Goal: Check status: Check status

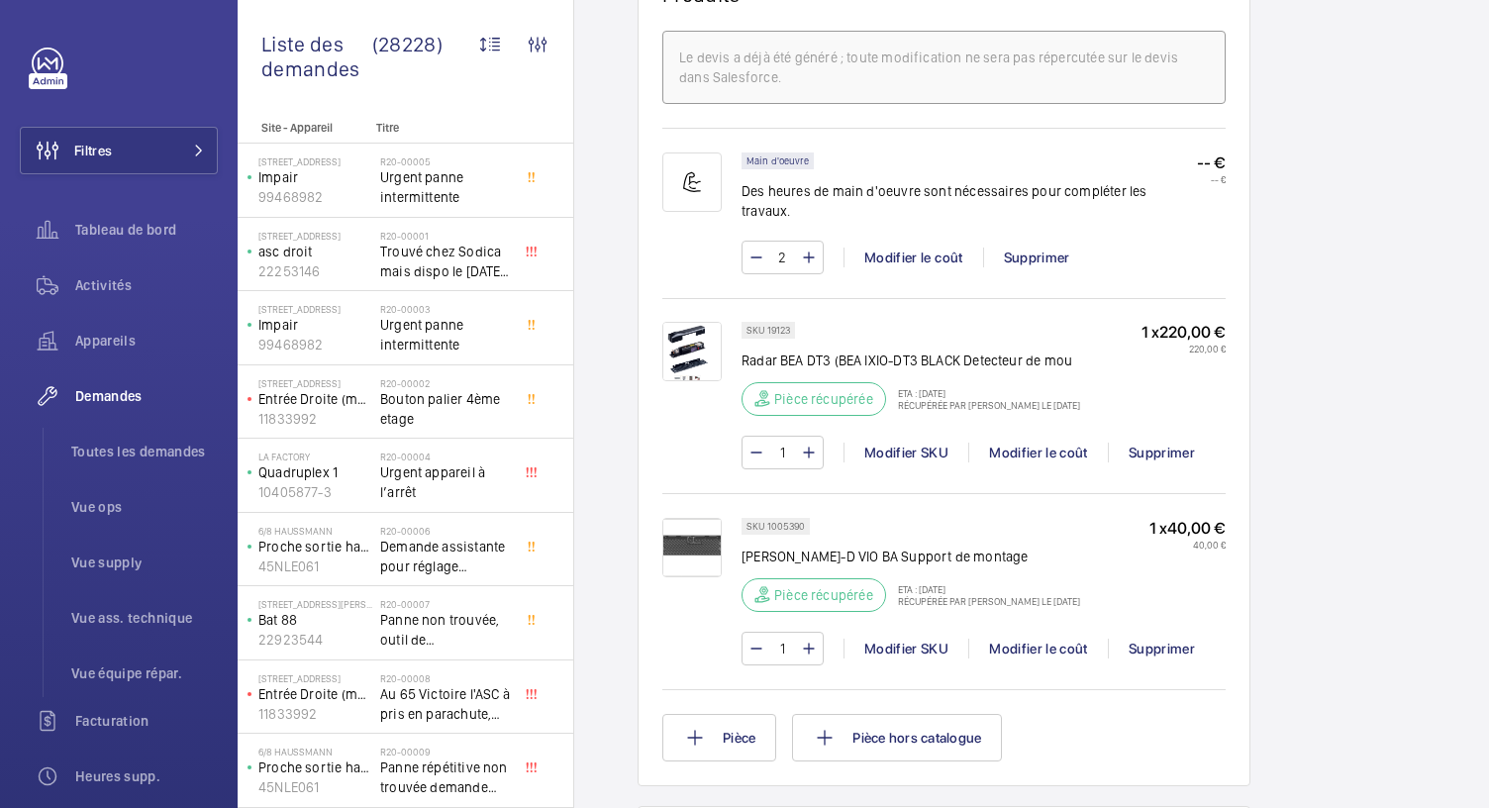
scroll to position [1263, 0]
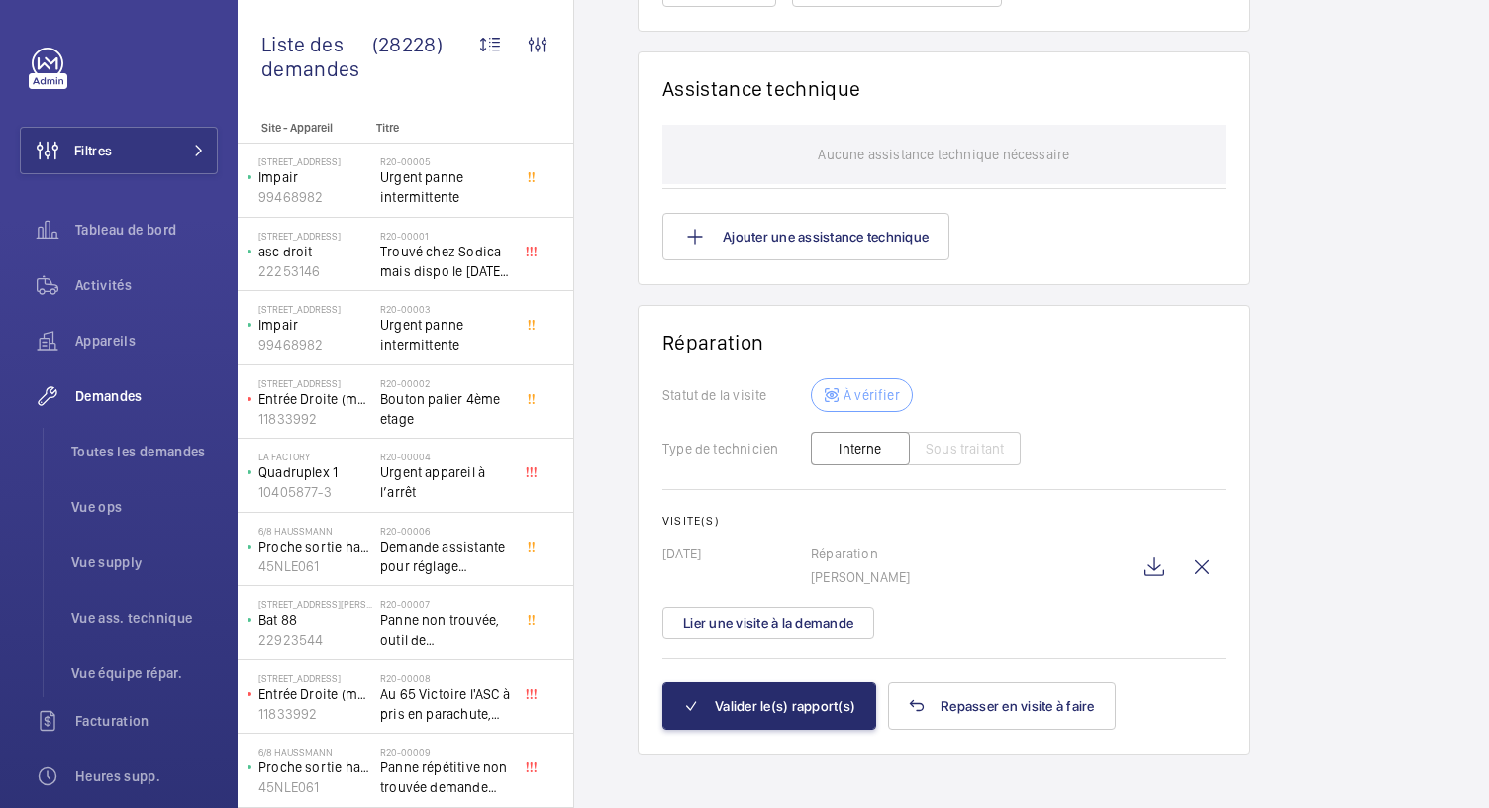
scroll to position [1533, 0]
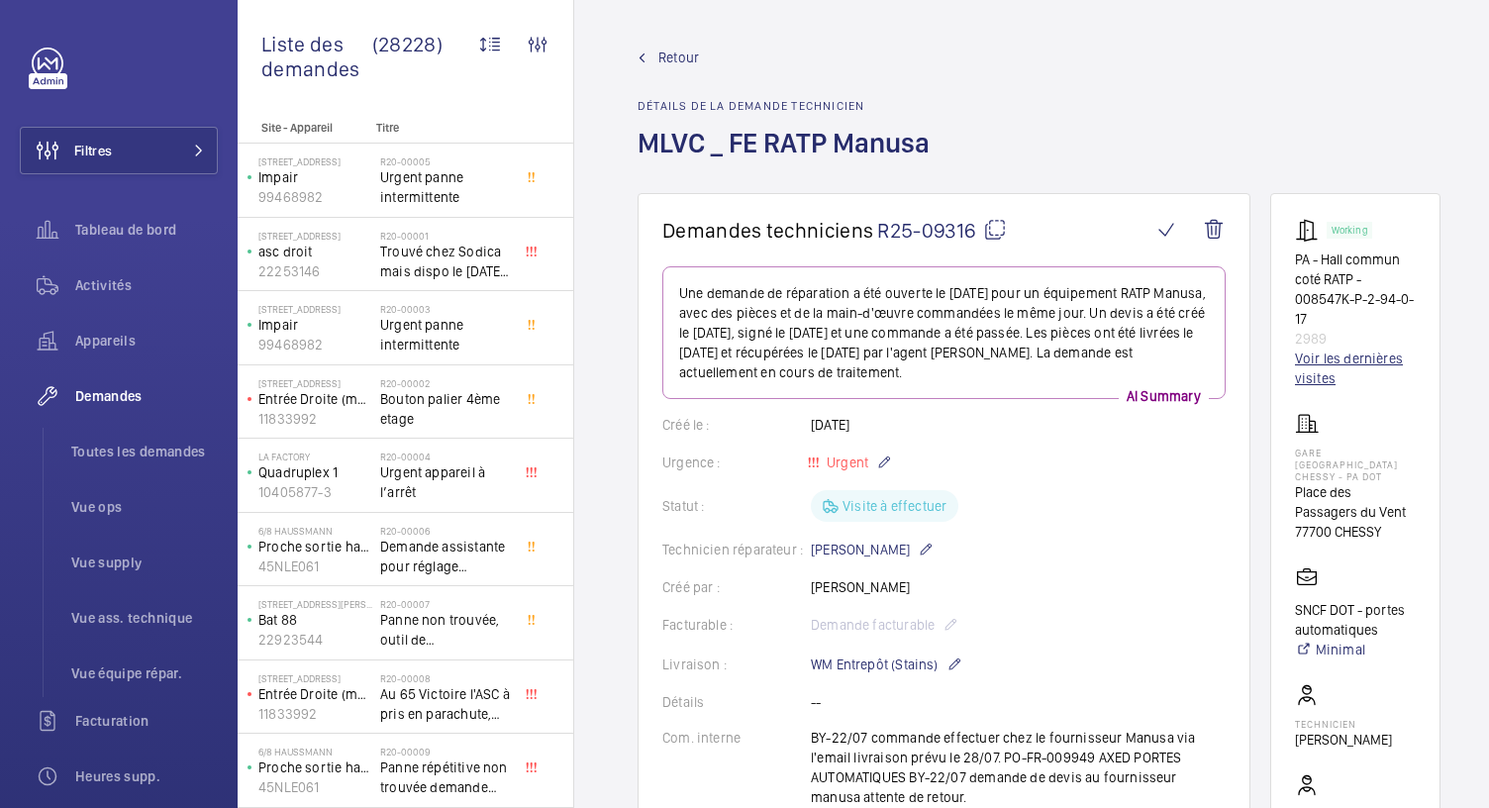
click at [1326, 361] on link "Voir les dernières visites" at bounding box center [1355, 369] width 121 height 40
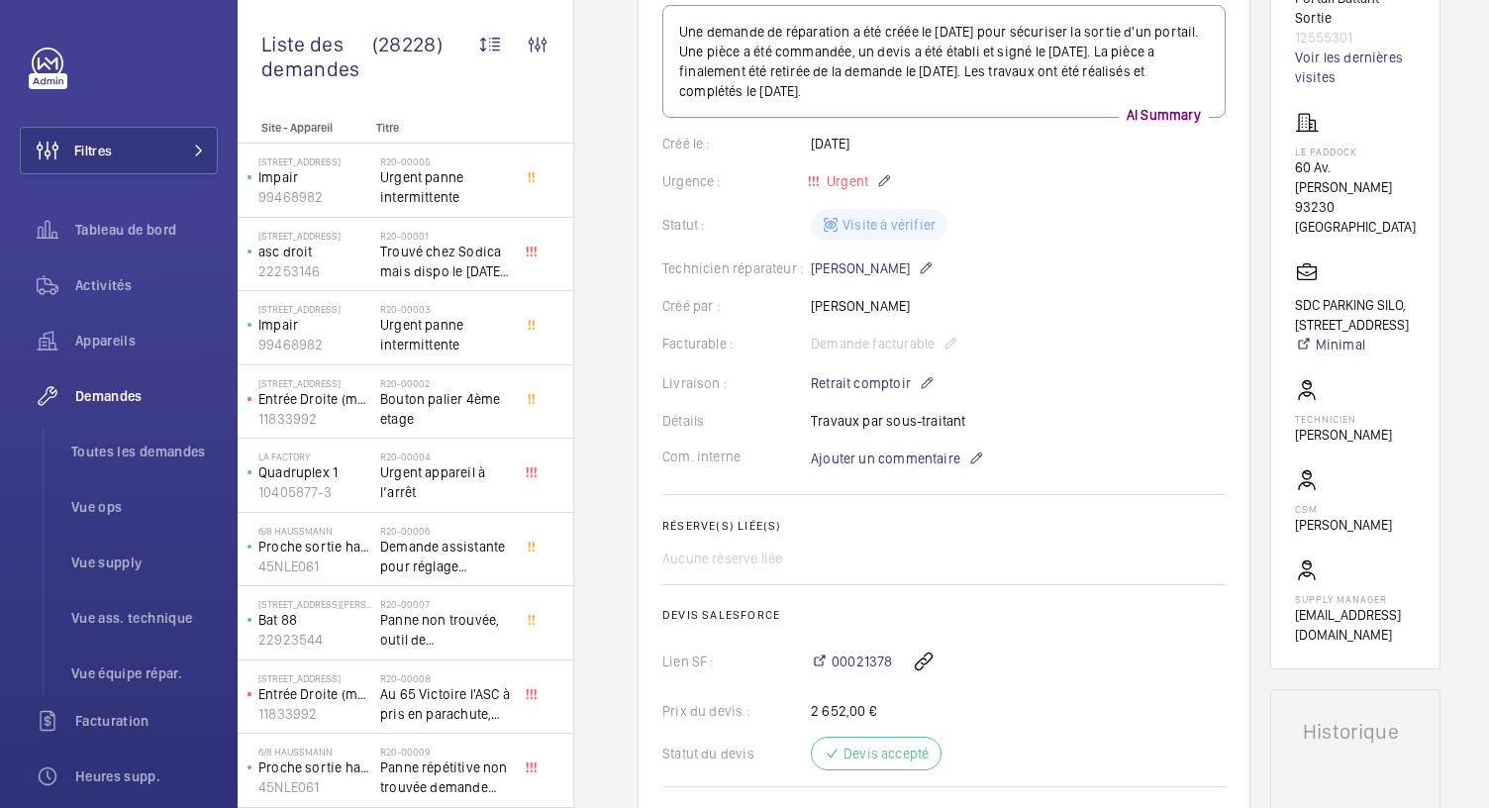
scroll to position [188, 0]
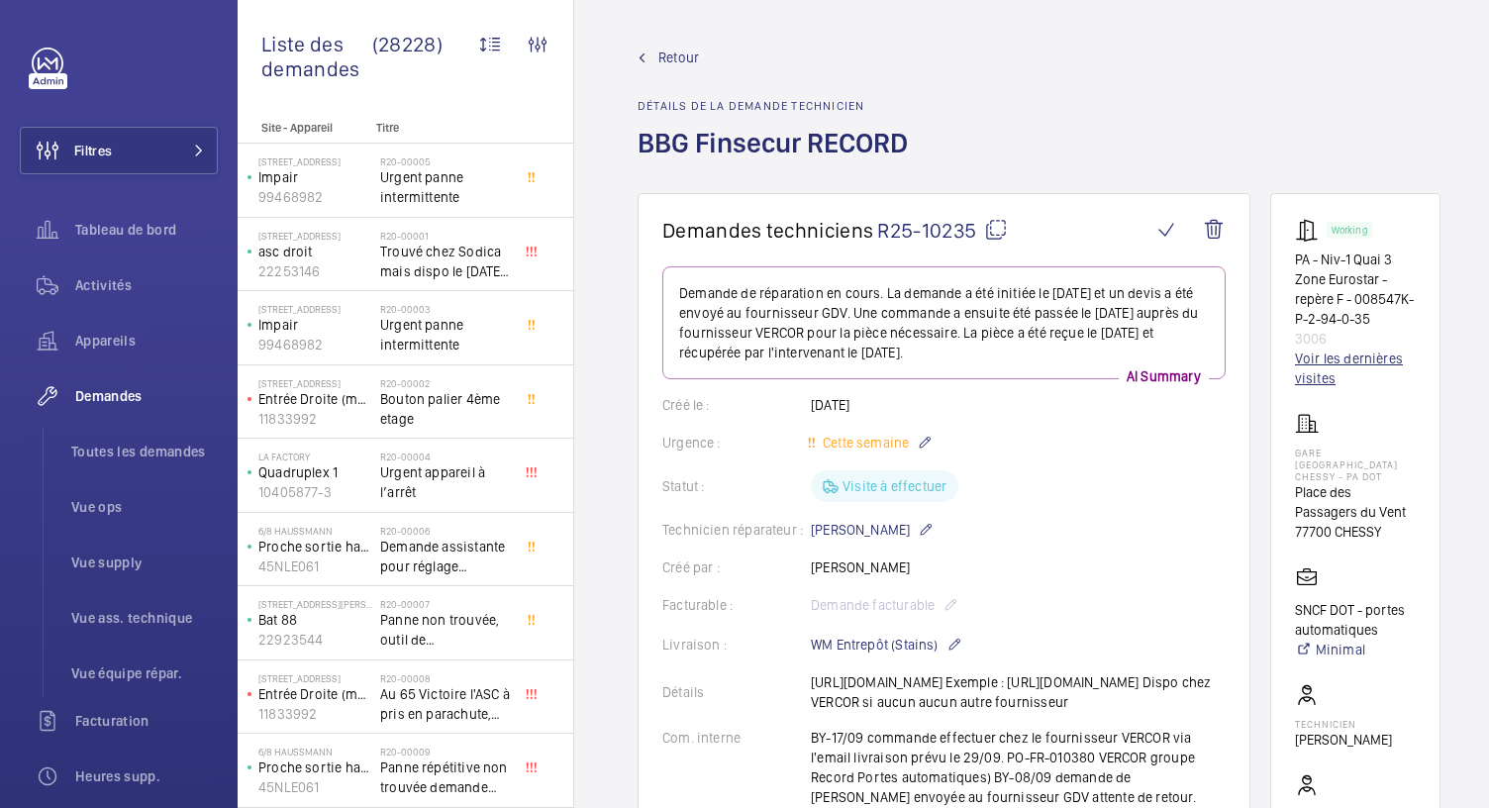
click at [1326, 384] on link "Voir les dernières visites" at bounding box center [1355, 369] width 121 height 40
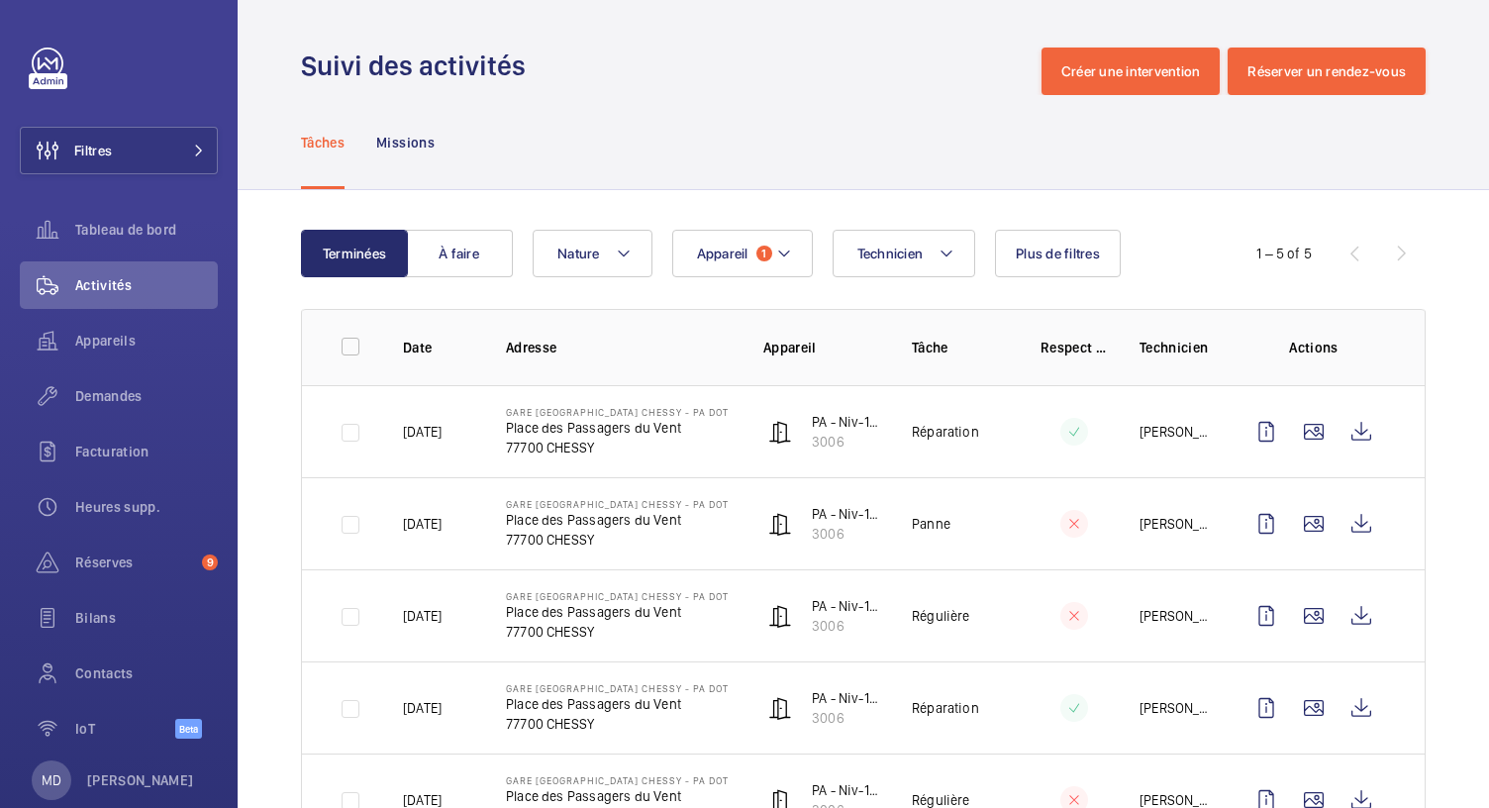
scroll to position [83, 0]
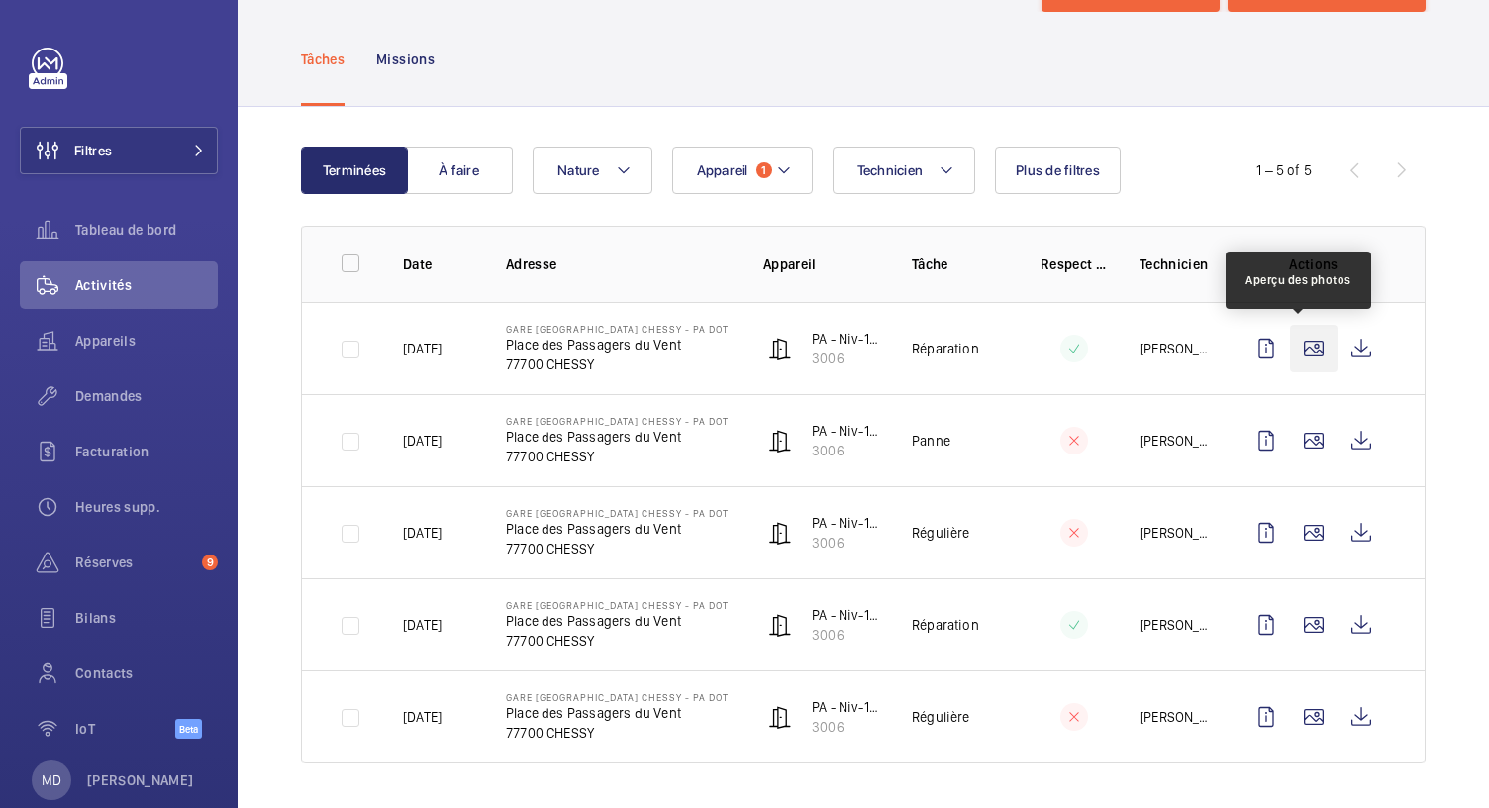
click at [1297, 350] on wm-front-icon-button at bounding box center [1314, 349] width 48 height 48
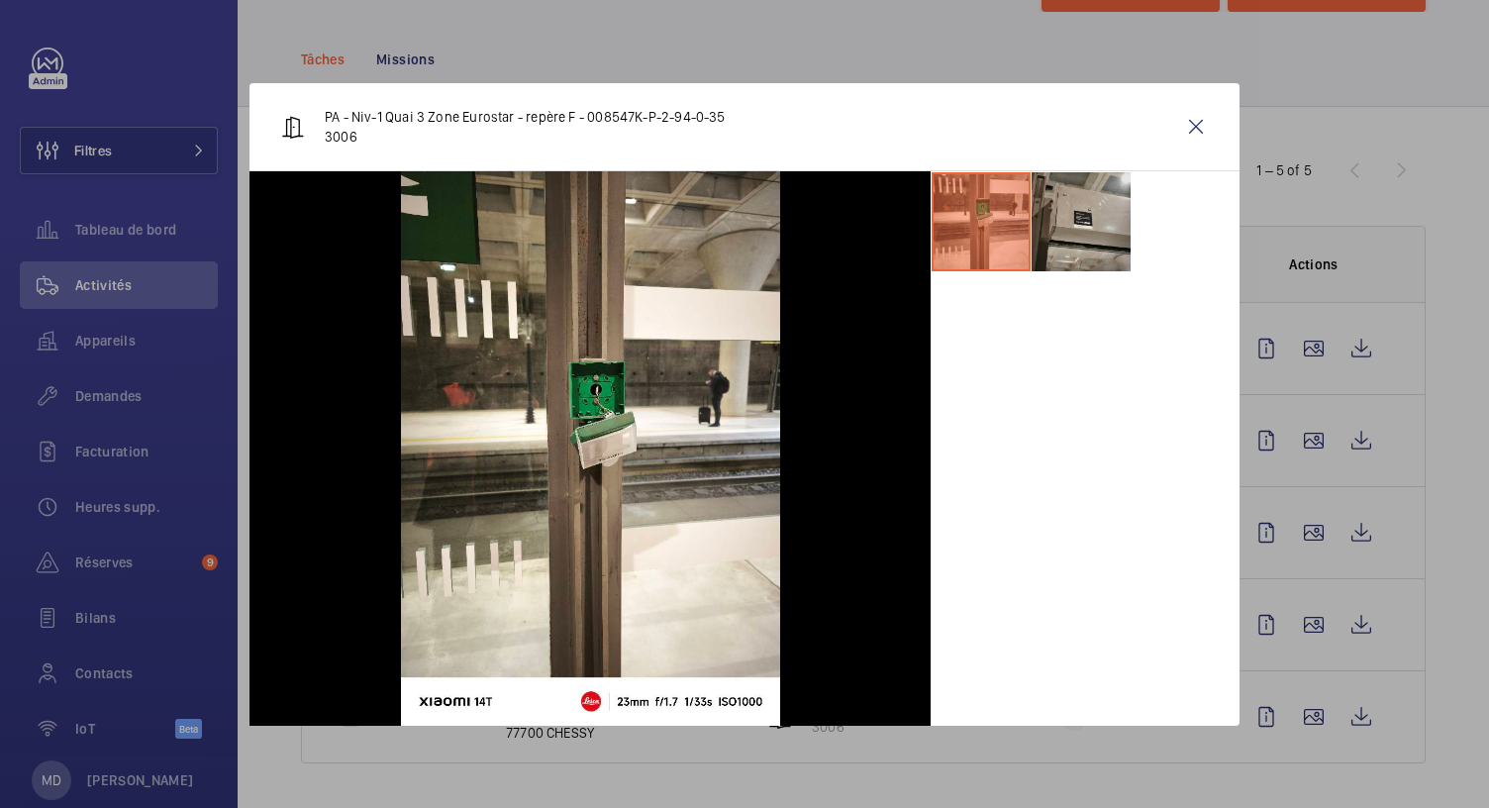
click at [1071, 224] on li at bounding box center [1081, 221] width 99 height 99
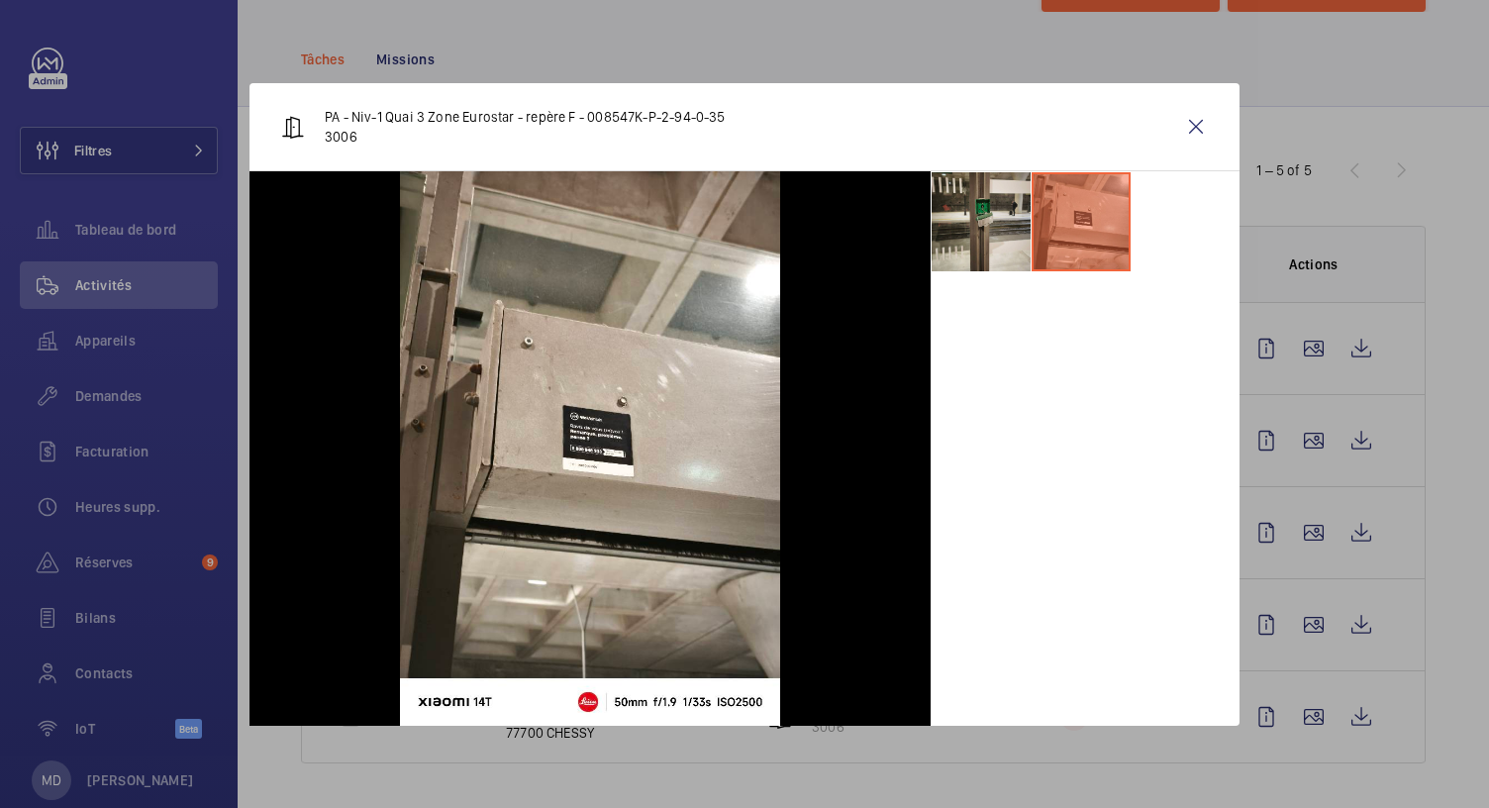
click at [980, 244] on li at bounding box center [981, 221] width 99 height 99
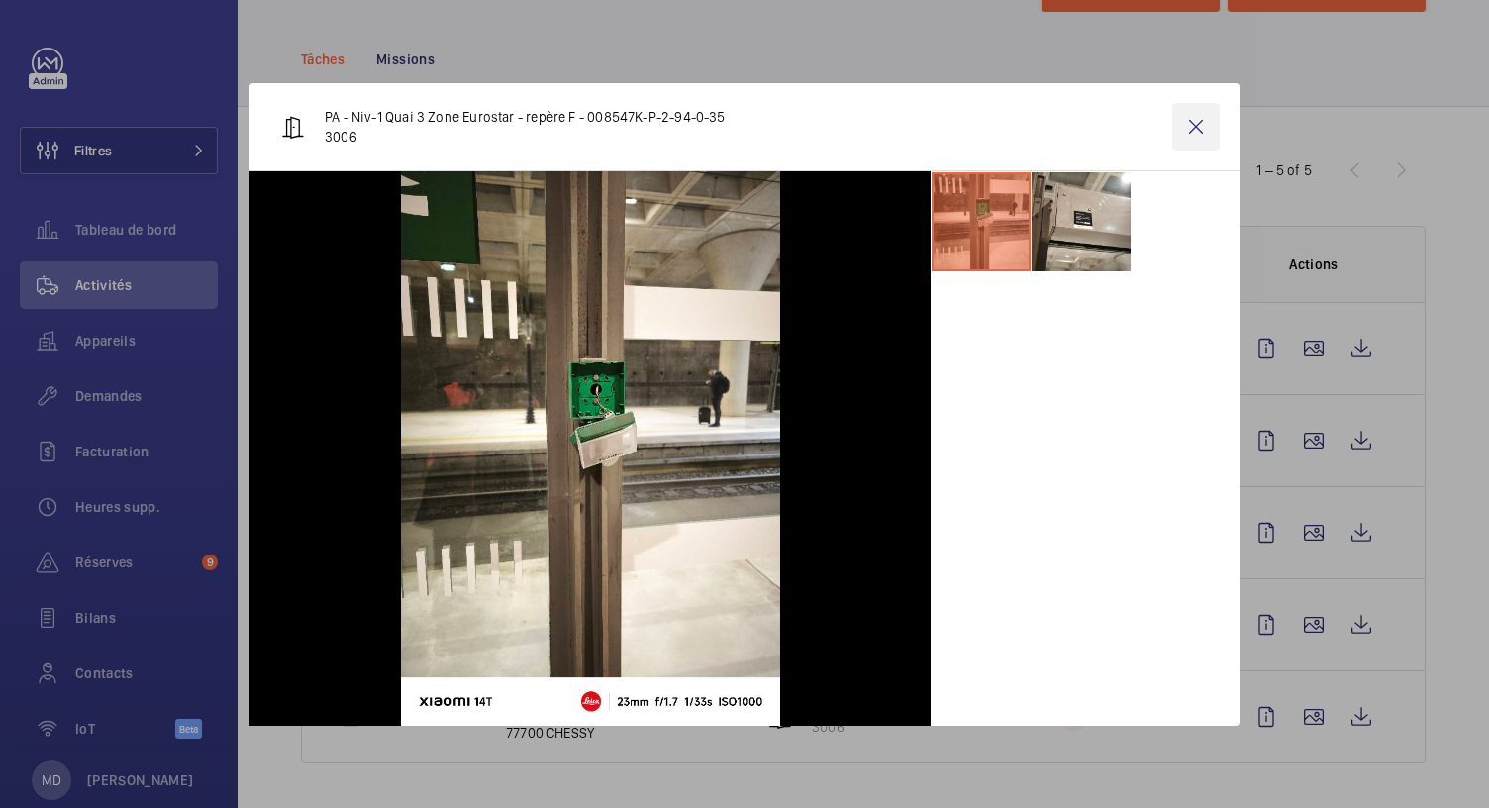
click at [1198, 126] on wm-front-icon-button at bounding box center [1196, 127] width 48 height 48
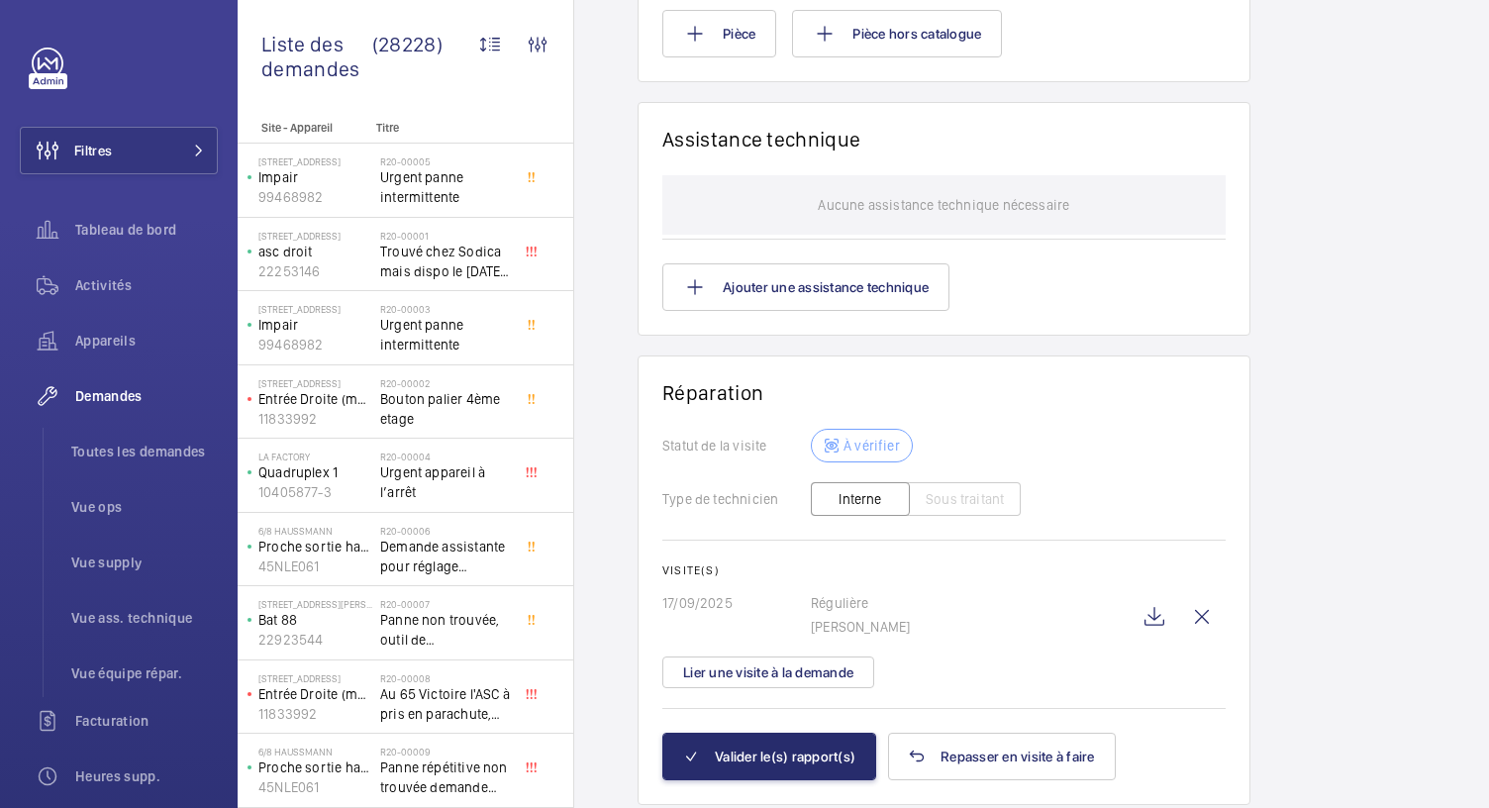
scroll to position [1734, 0]
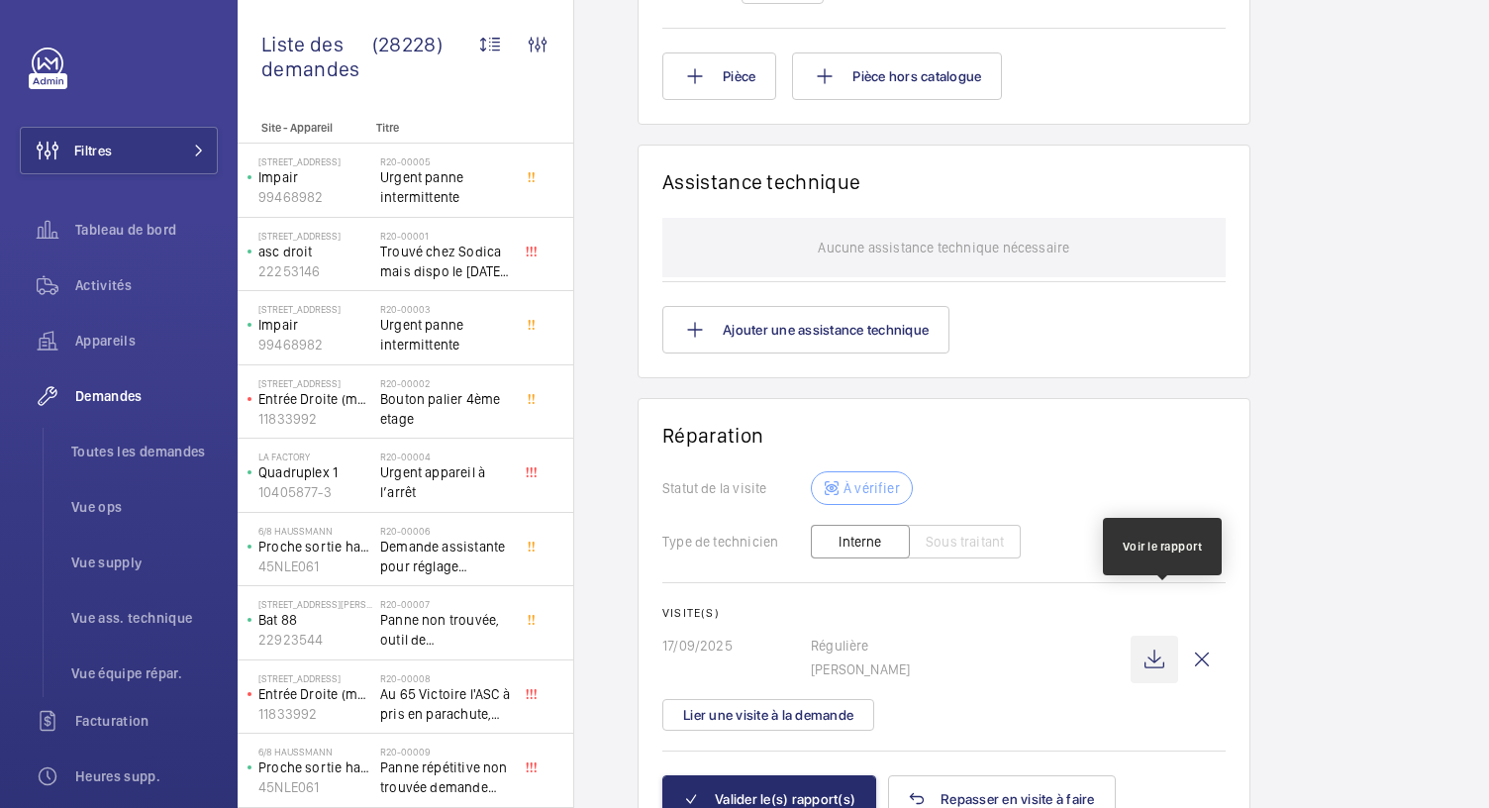
click at [1164, 636] on wm-front-icon-button at bounding box center [1155, 660] width 48 height 48
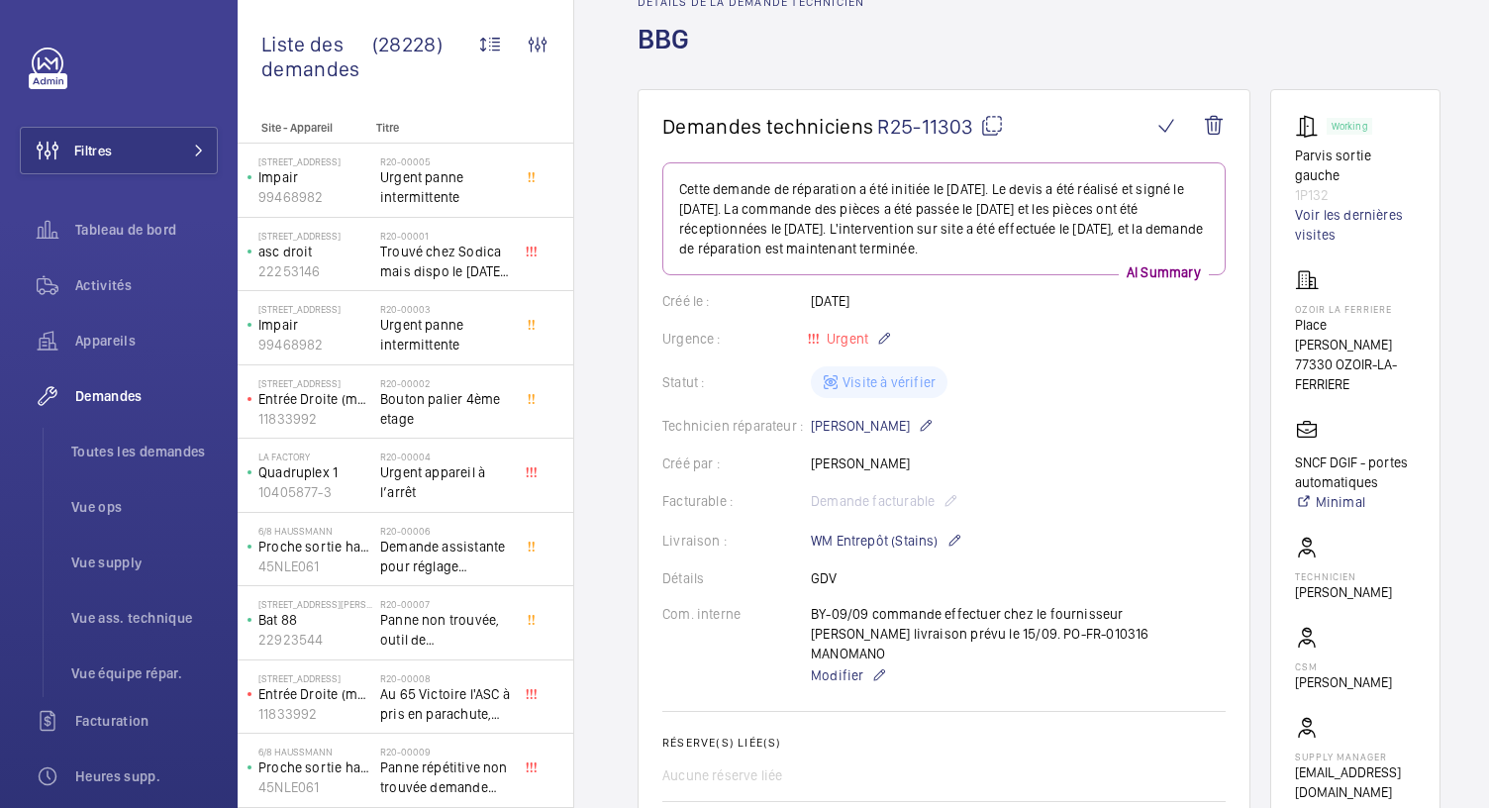
scroll to position [62, 0]
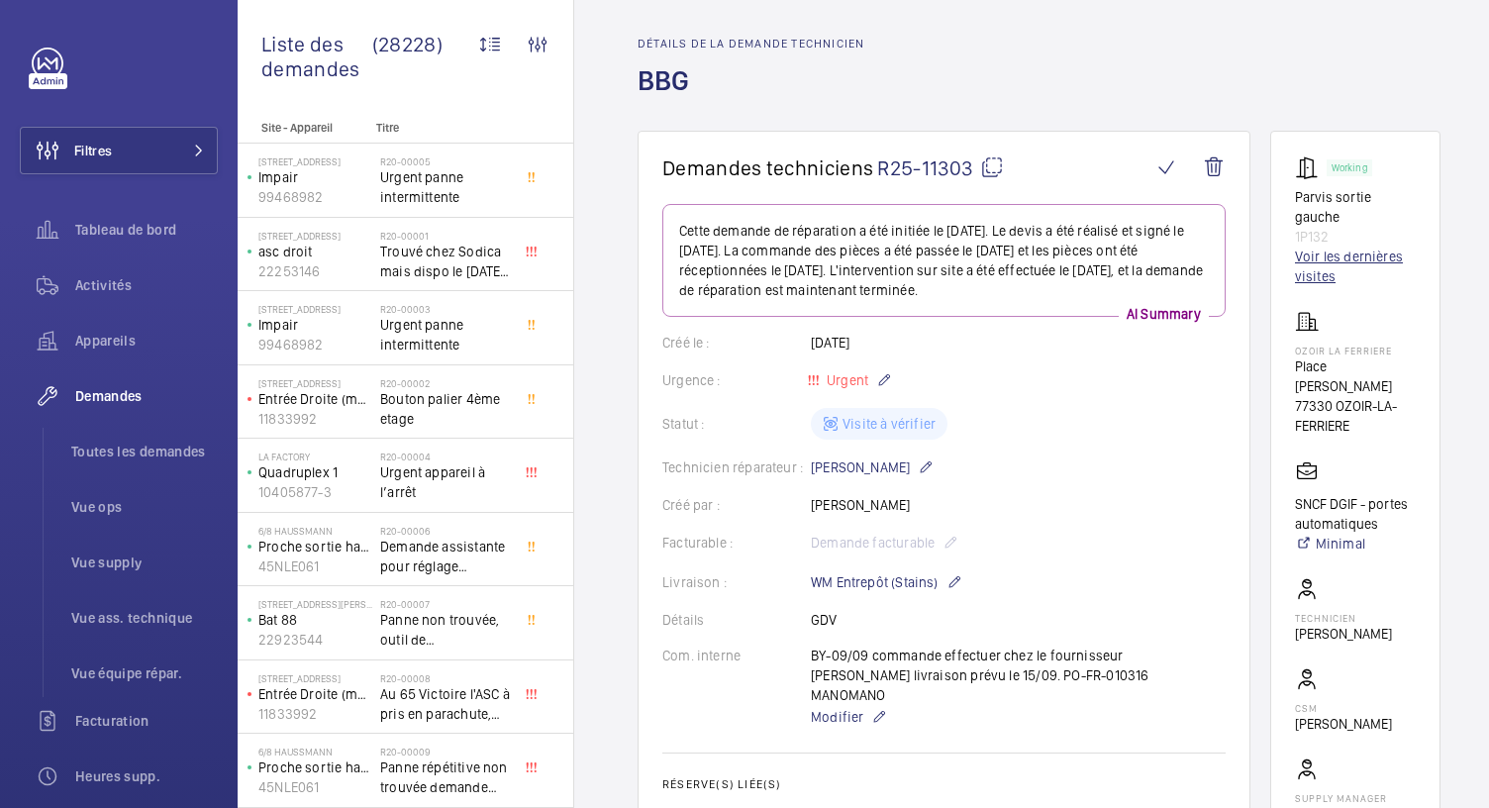
click at [1328, 255] on link "Voir les dernières visites" at bounding box center [1355, 267] width 121 height 40
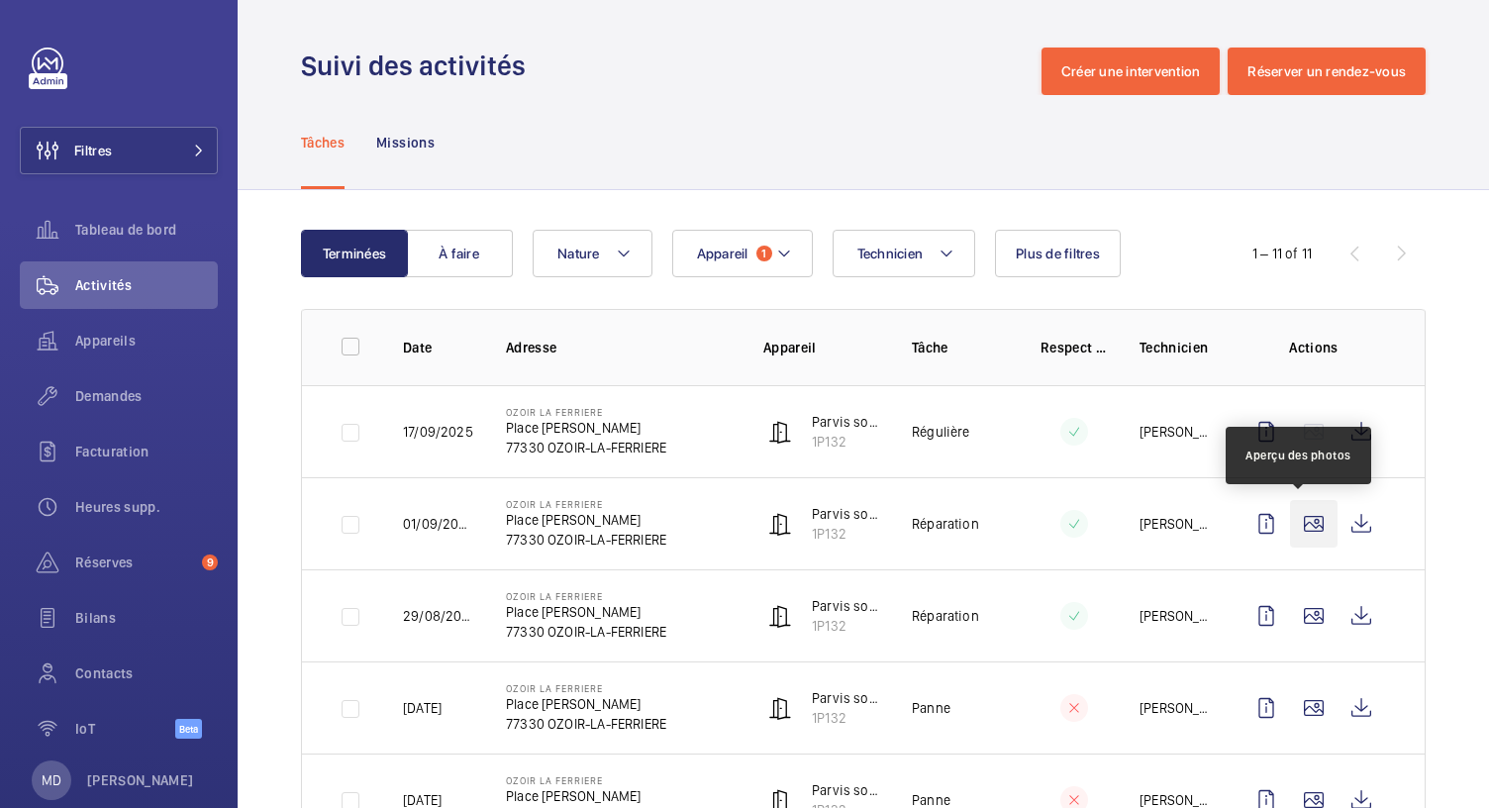
click at [1299, 527] on wm-front-icon-button at bounding box center [1314, 524] width 48 height 48
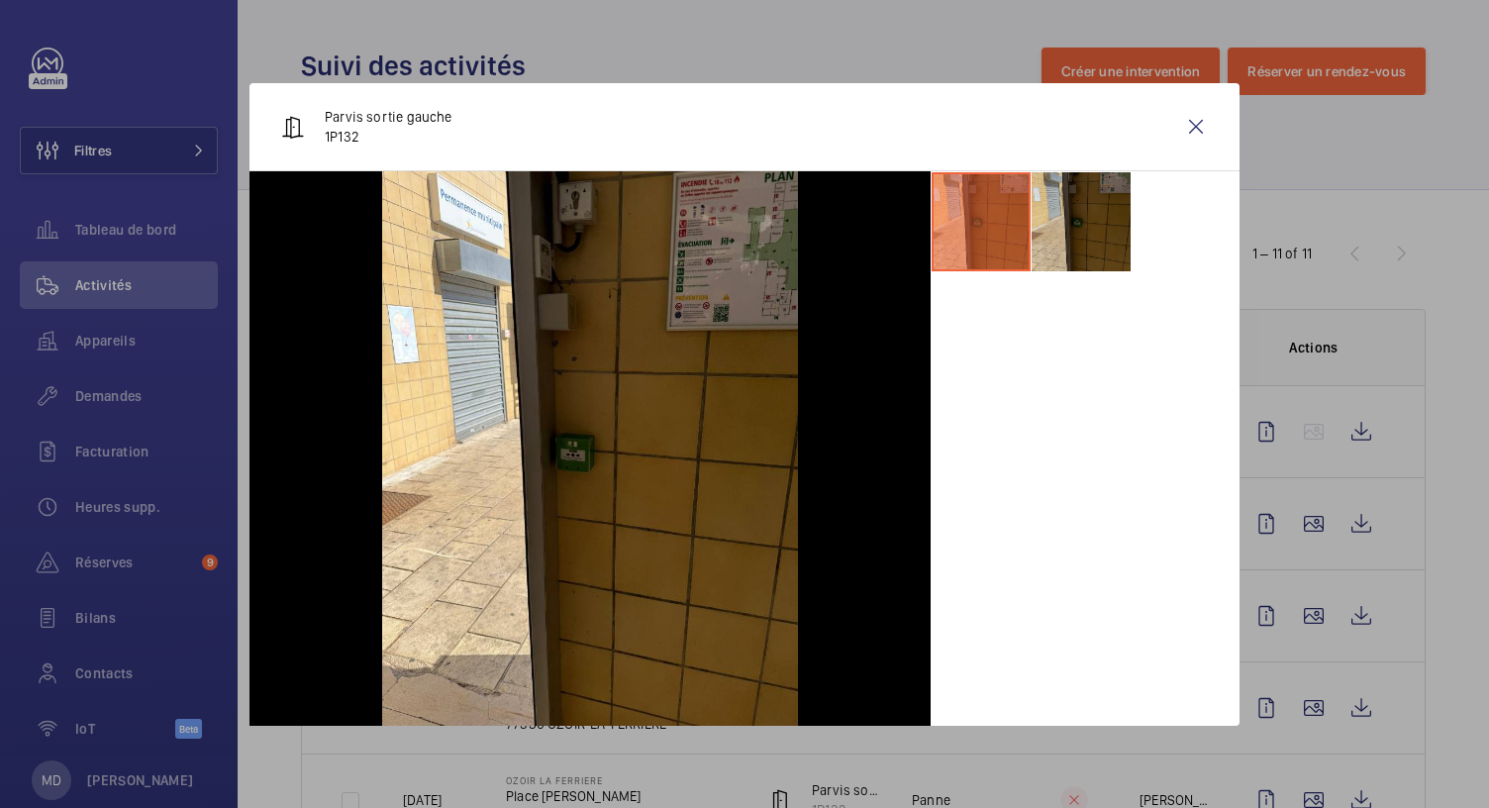
click at [1088, 254] on li at bounding box center [1081, 221] width 99 height 99
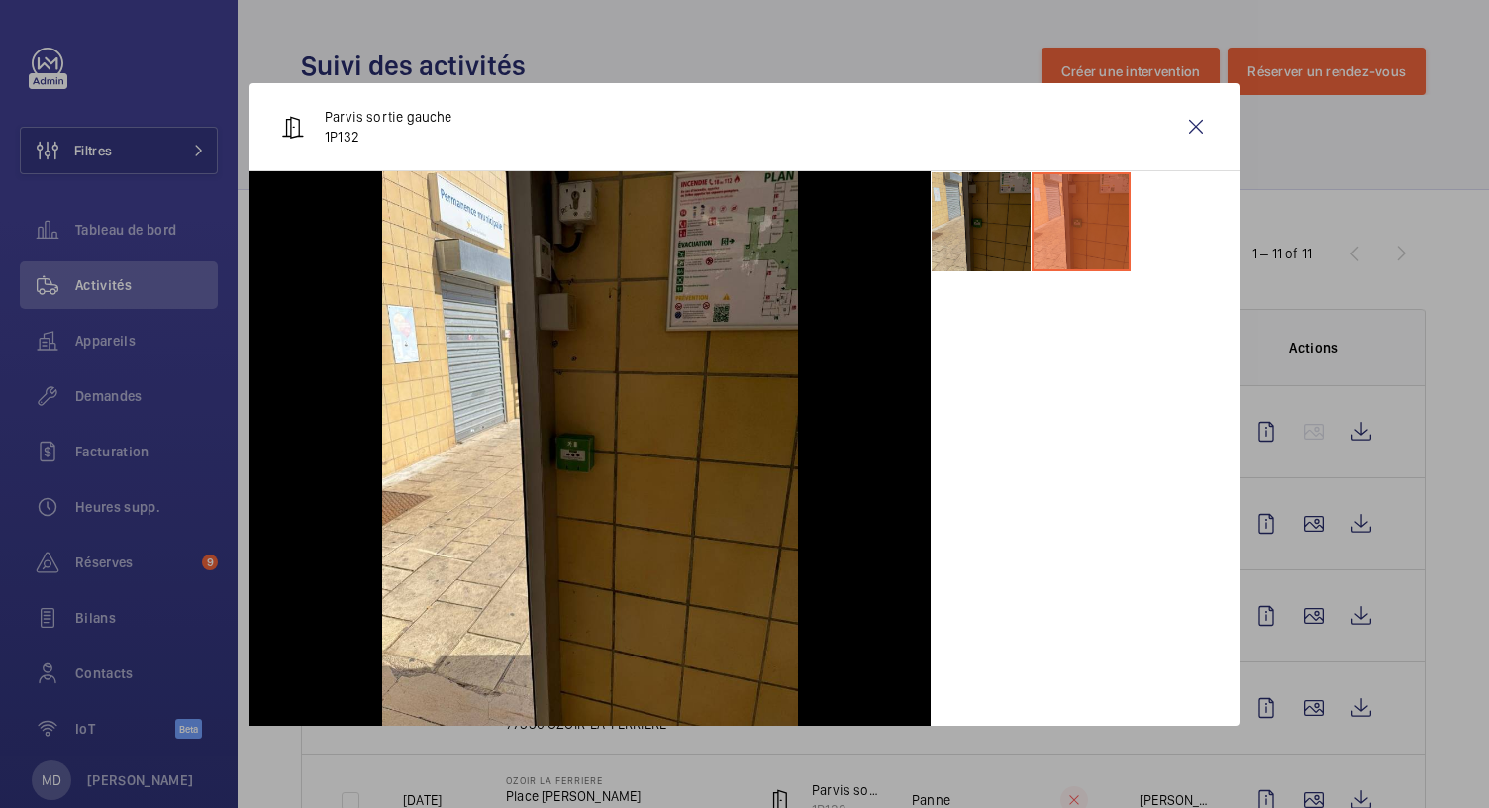
click at [1007, 229] on li at bounding box center [981, 221] width 99 height 99
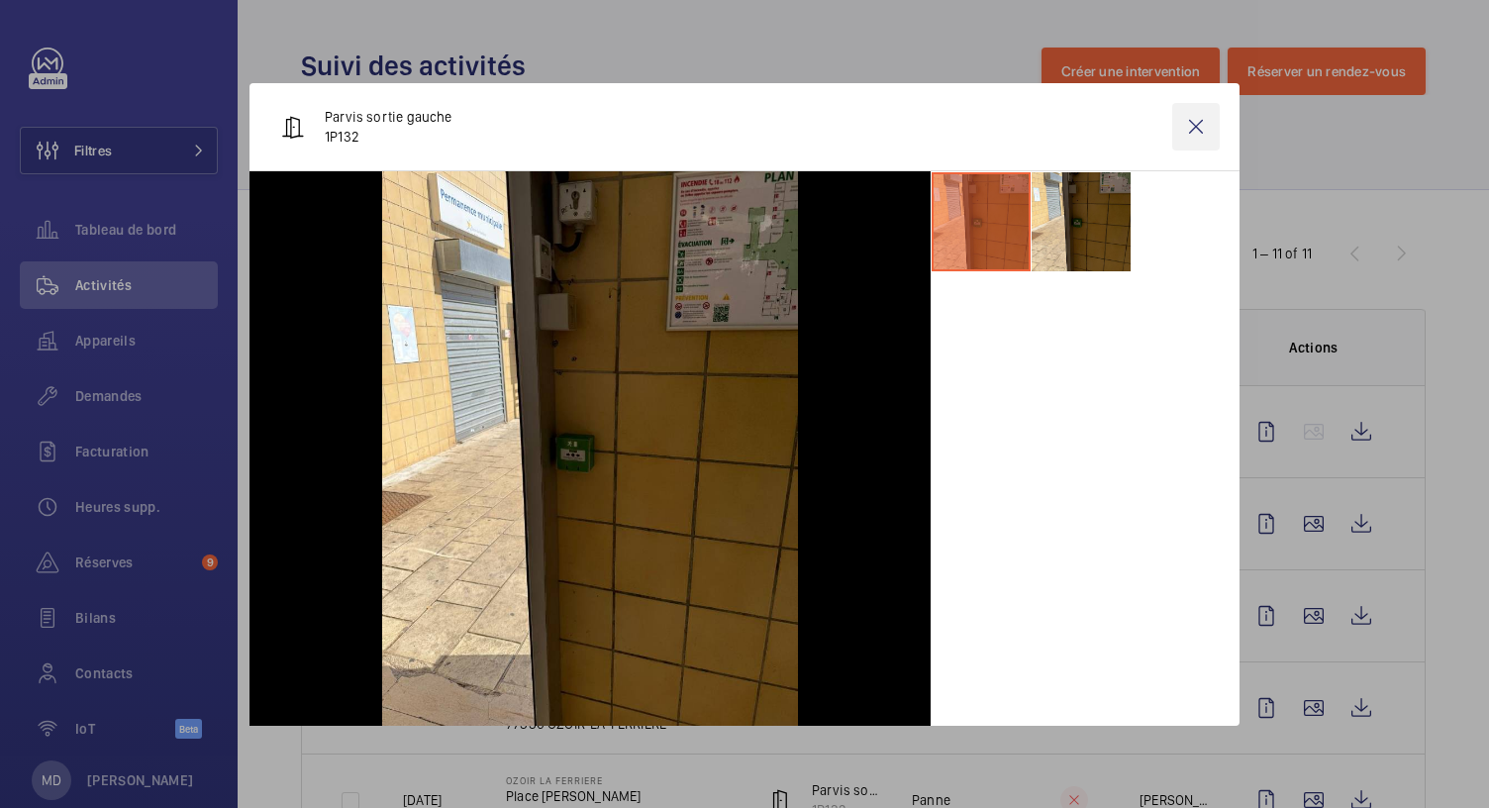
click at [1188, 133] on wm-front-icon-button at bounding box center [1196, 127] width 48 height 48
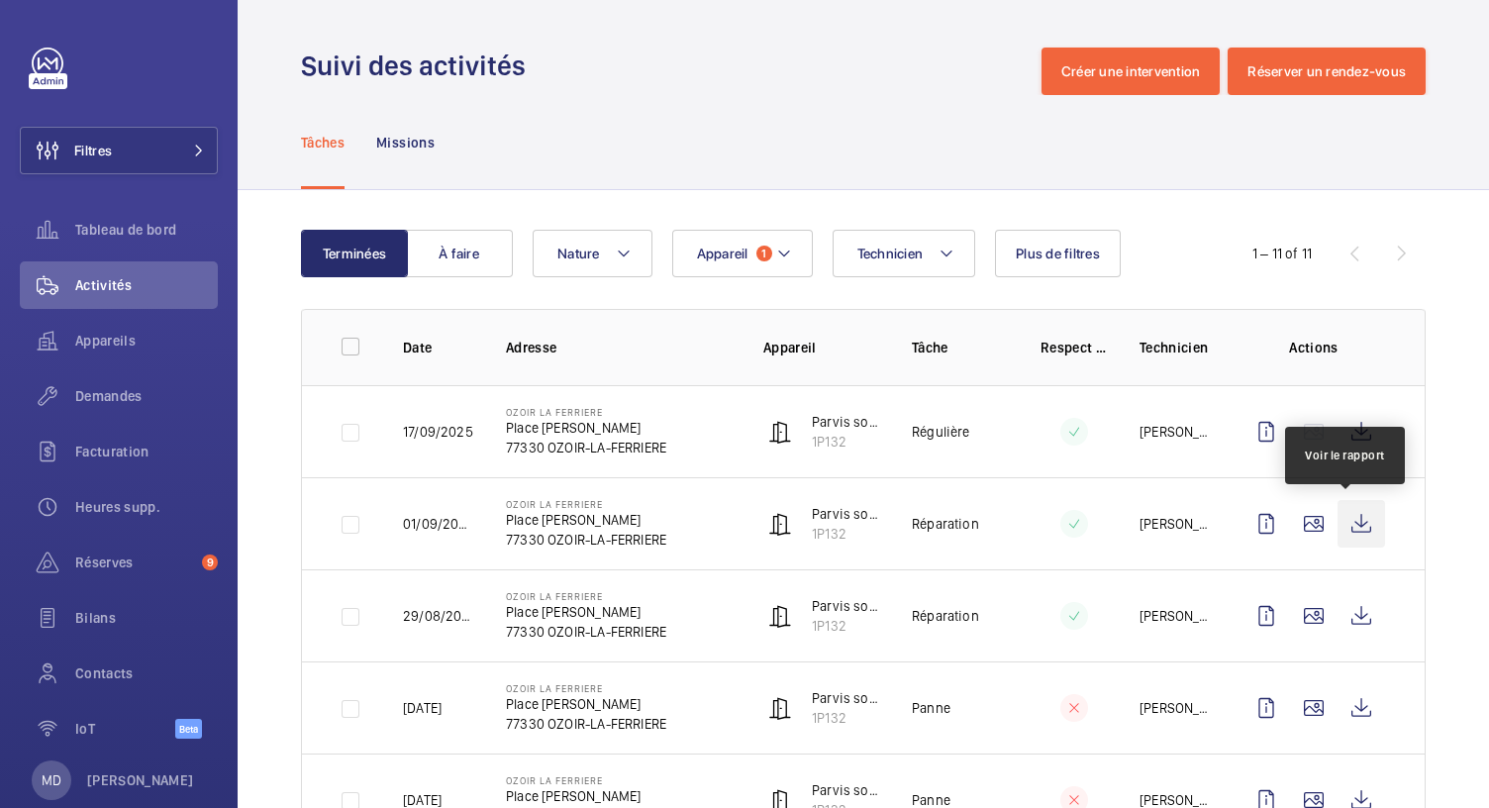
click at [1348, 519] on wm-front-icon-button at bounding box center [1362, 524] width 48 height 48
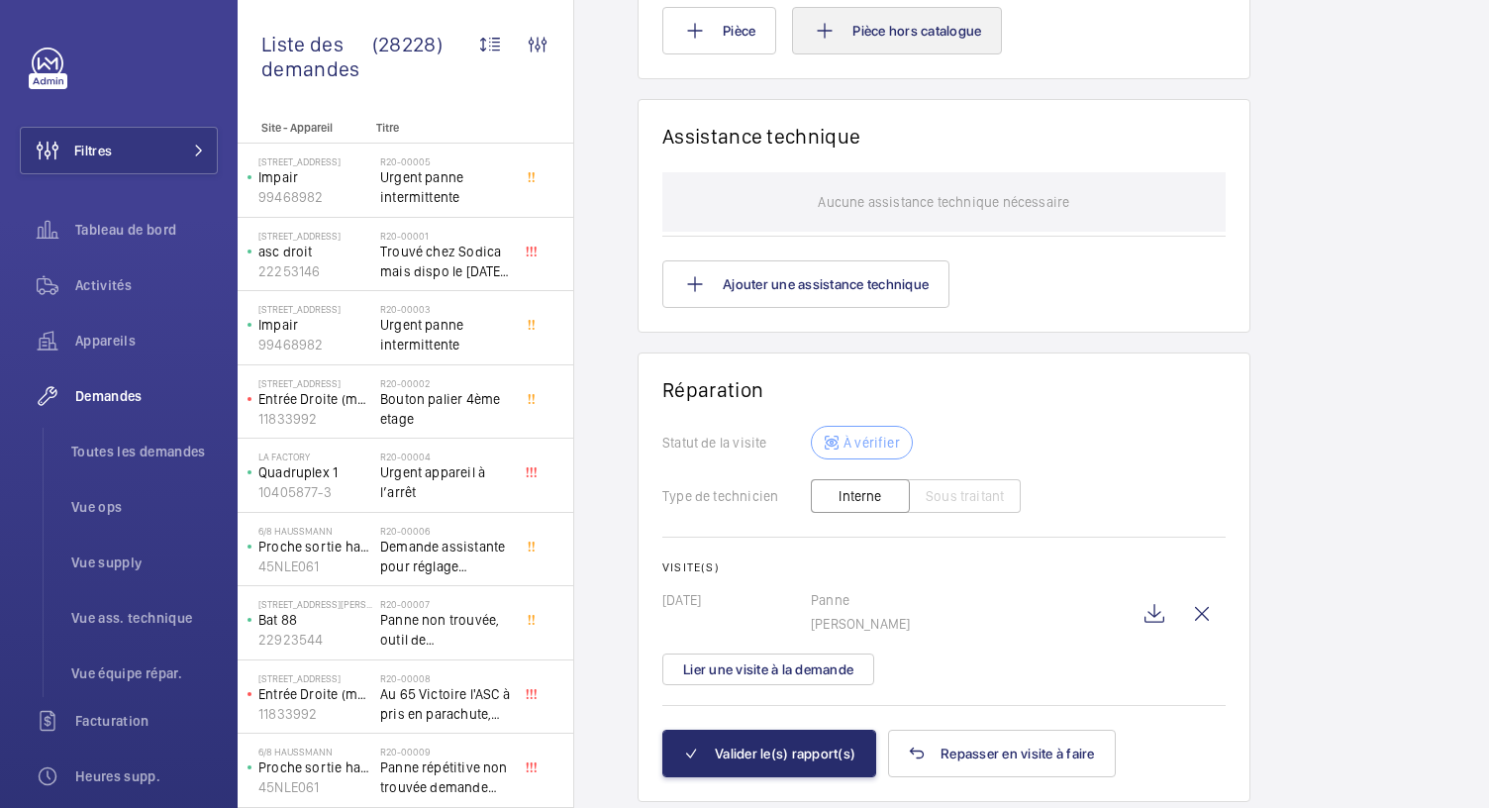
scroll to position [1811, 0]
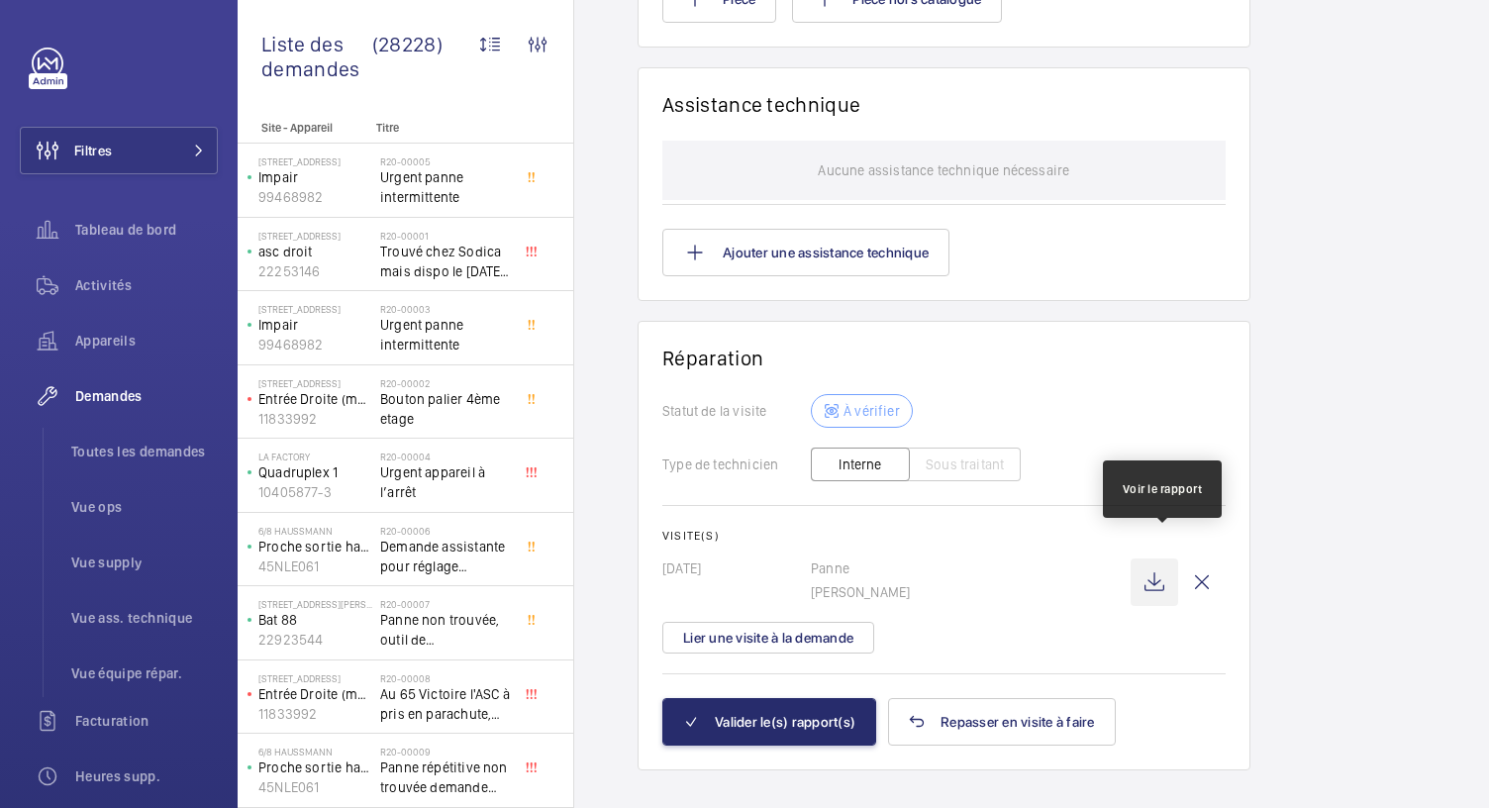
click at [1172, 564] on wm-front-icon-button at bounding box center [1155, 582] width 48 height 48
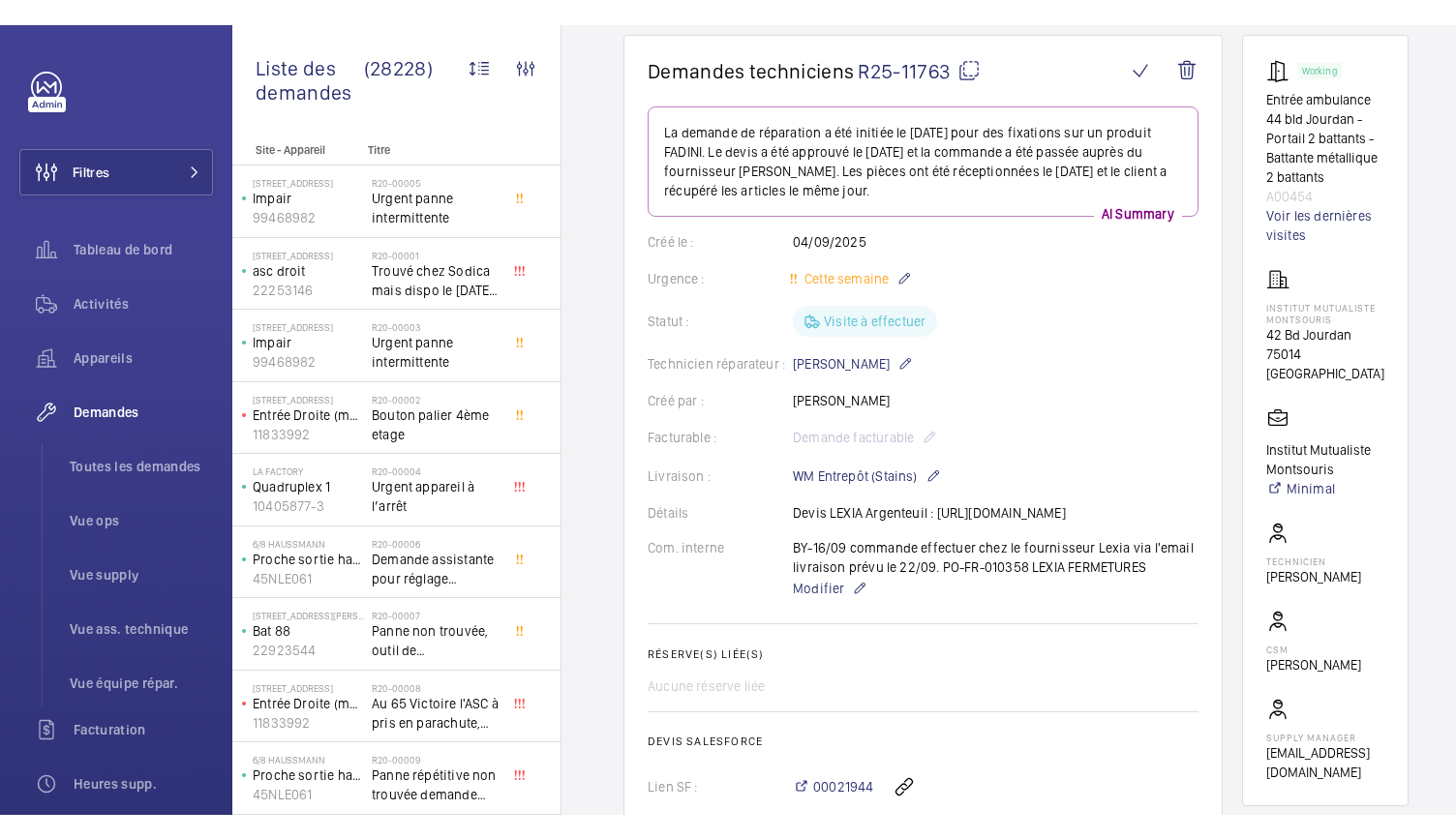
scroll to position [137, 0]
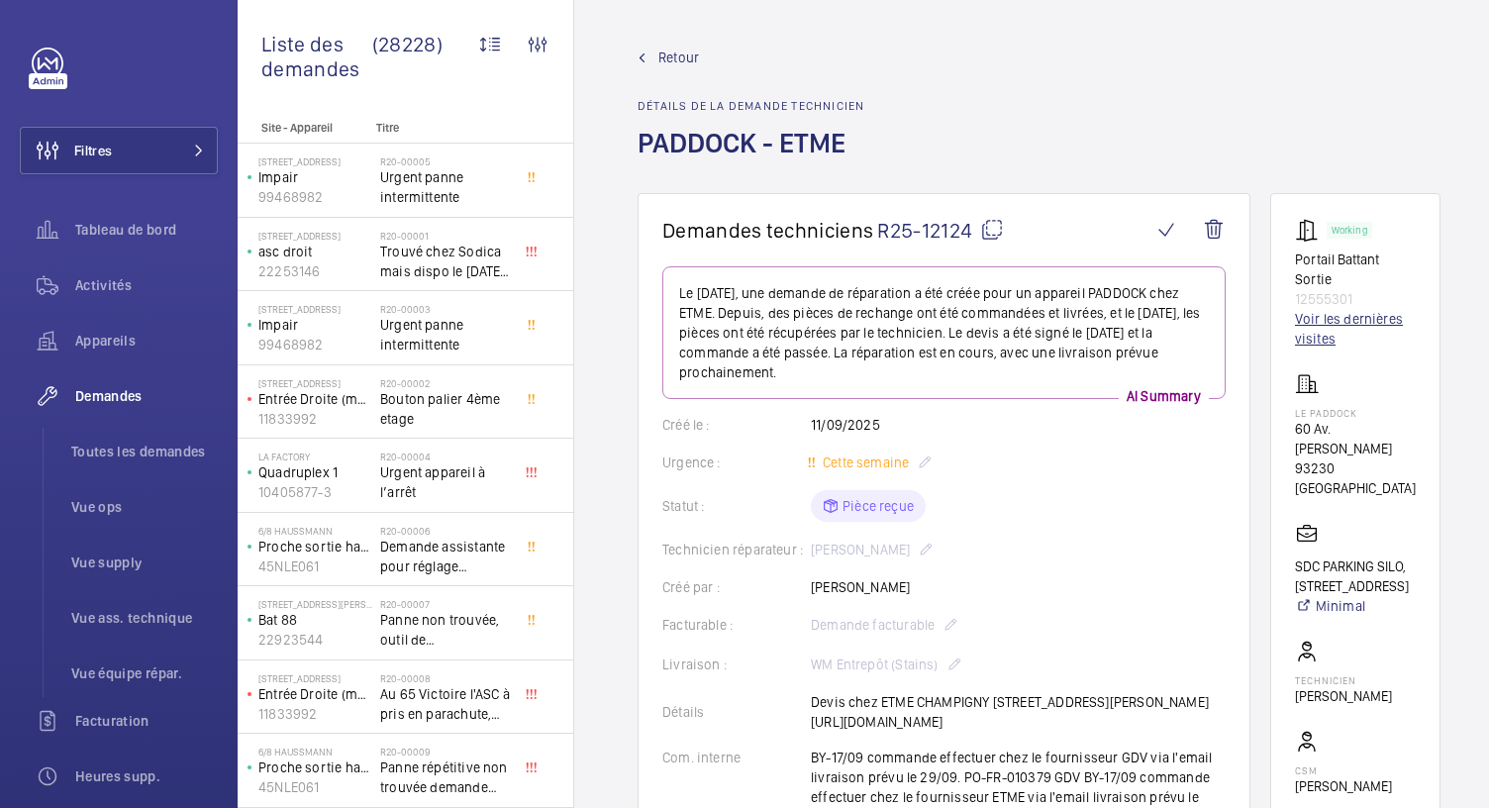
click at [1334, 329] on link "Voir les dernières visites" at bounding box center [1355, 329] width 121 height 40
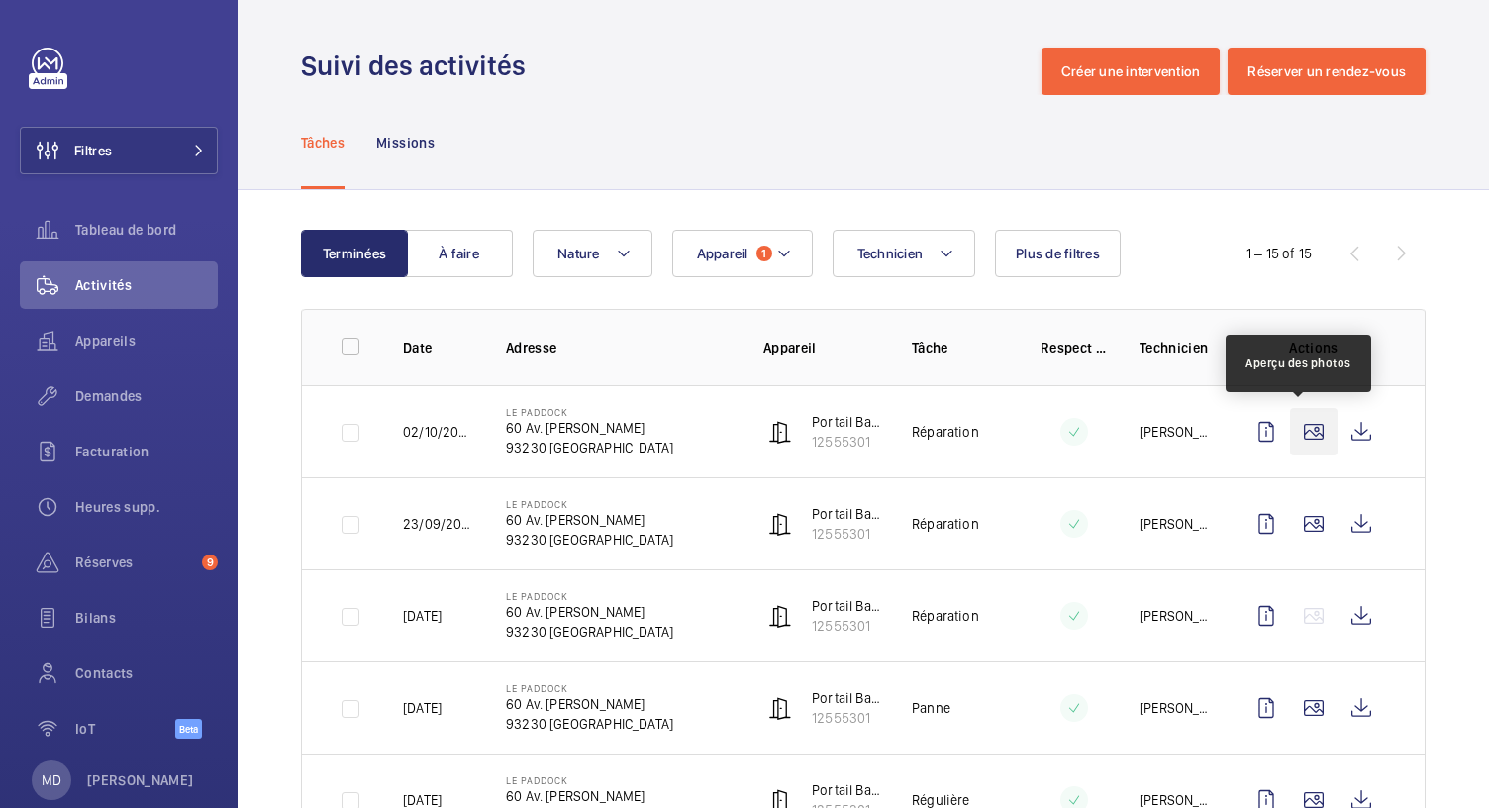
click at [1290, 444] on wm-front-icon-button at bounding box center [1314, 432] width 48 height 48
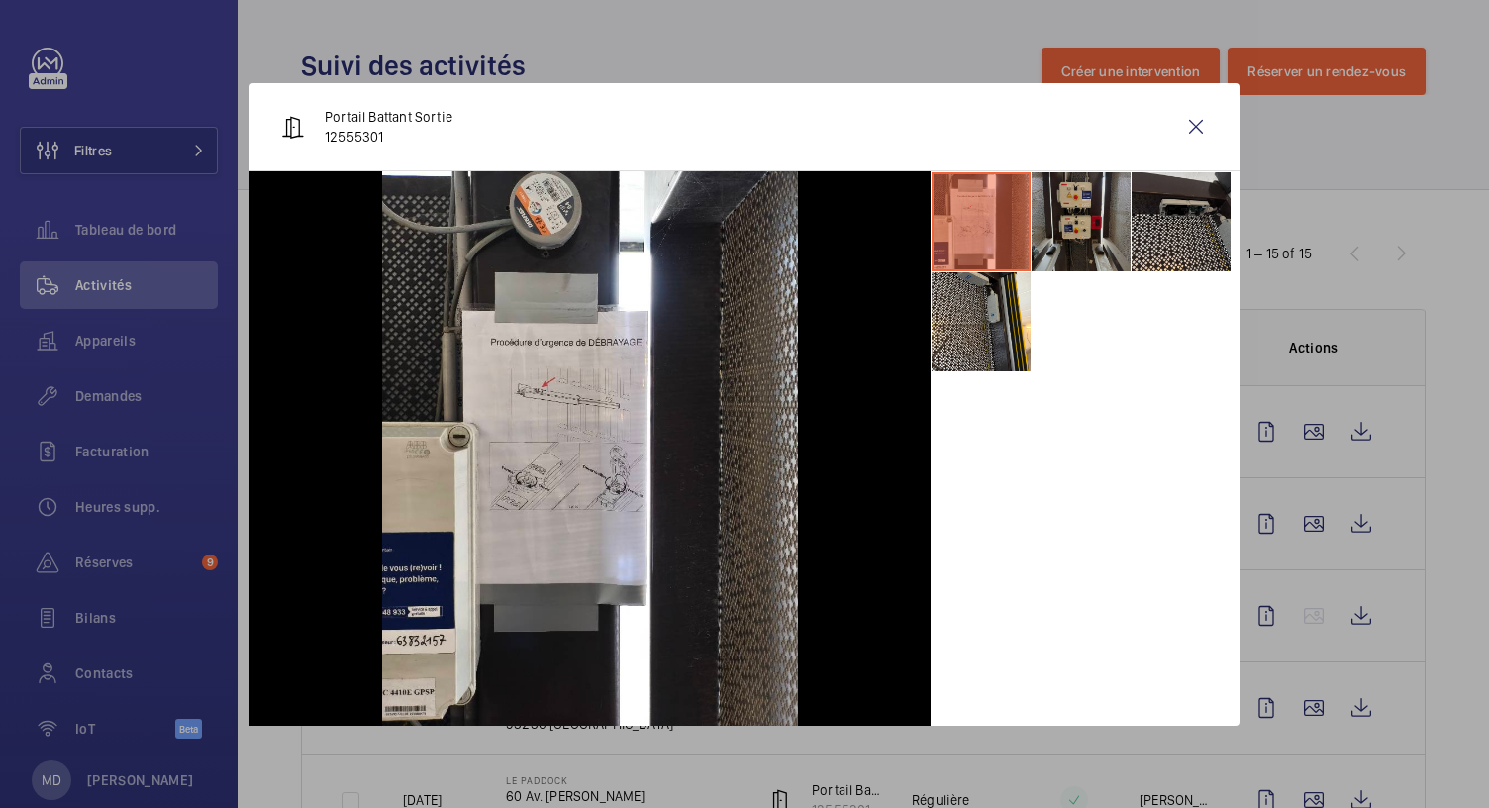
click at [1073, 231] on li at bounding box center [1081, 221] width 99 height 99
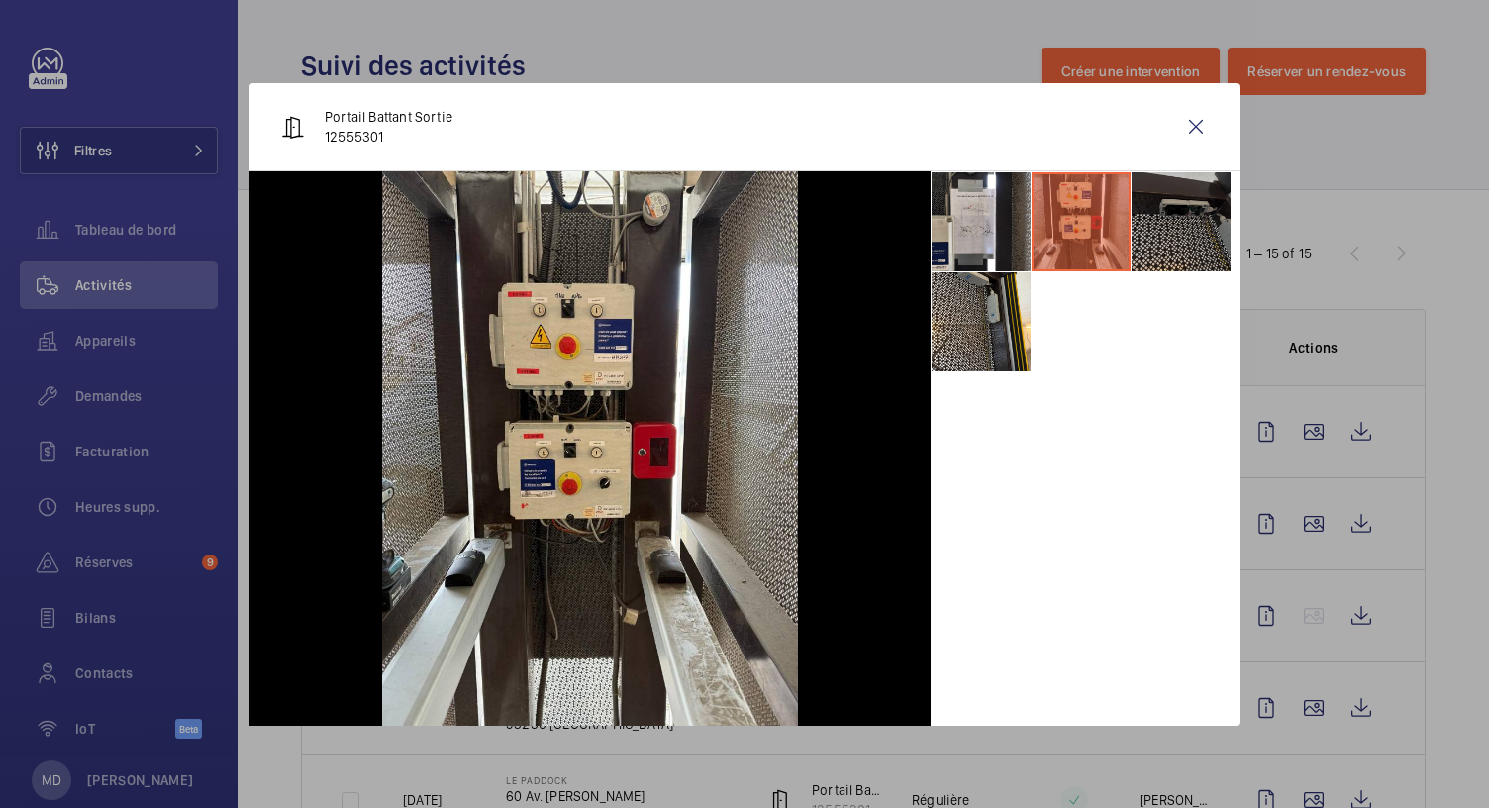
click at [1225, 221] on li at bounding box center [1181, 221] width 99 height 99
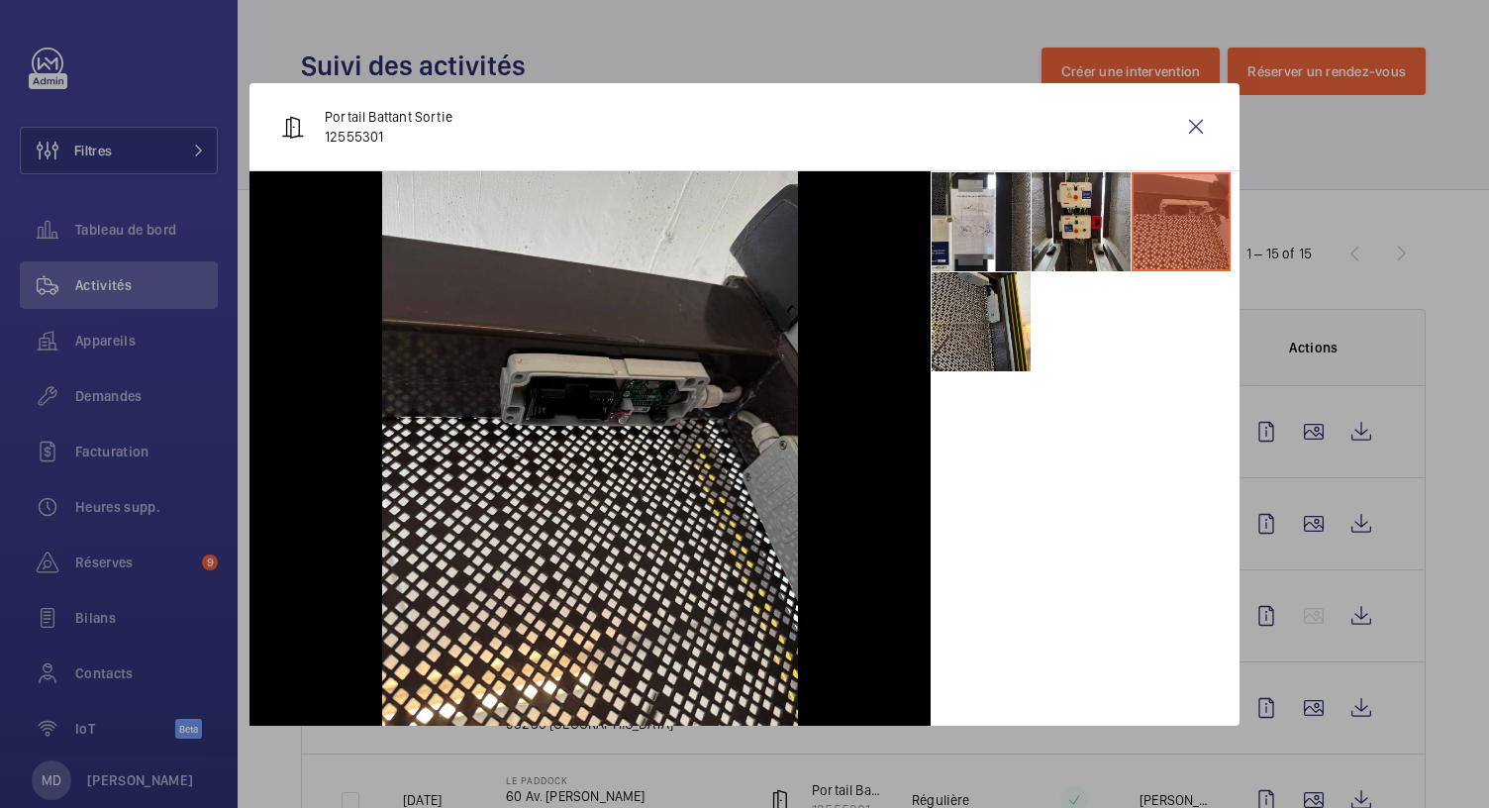
click at [1052, 281] on ul at bounding box center [1085, 271] width 309 height 201
click at [998, 302] on li at bounding box center [981, 321] width 99 height 99
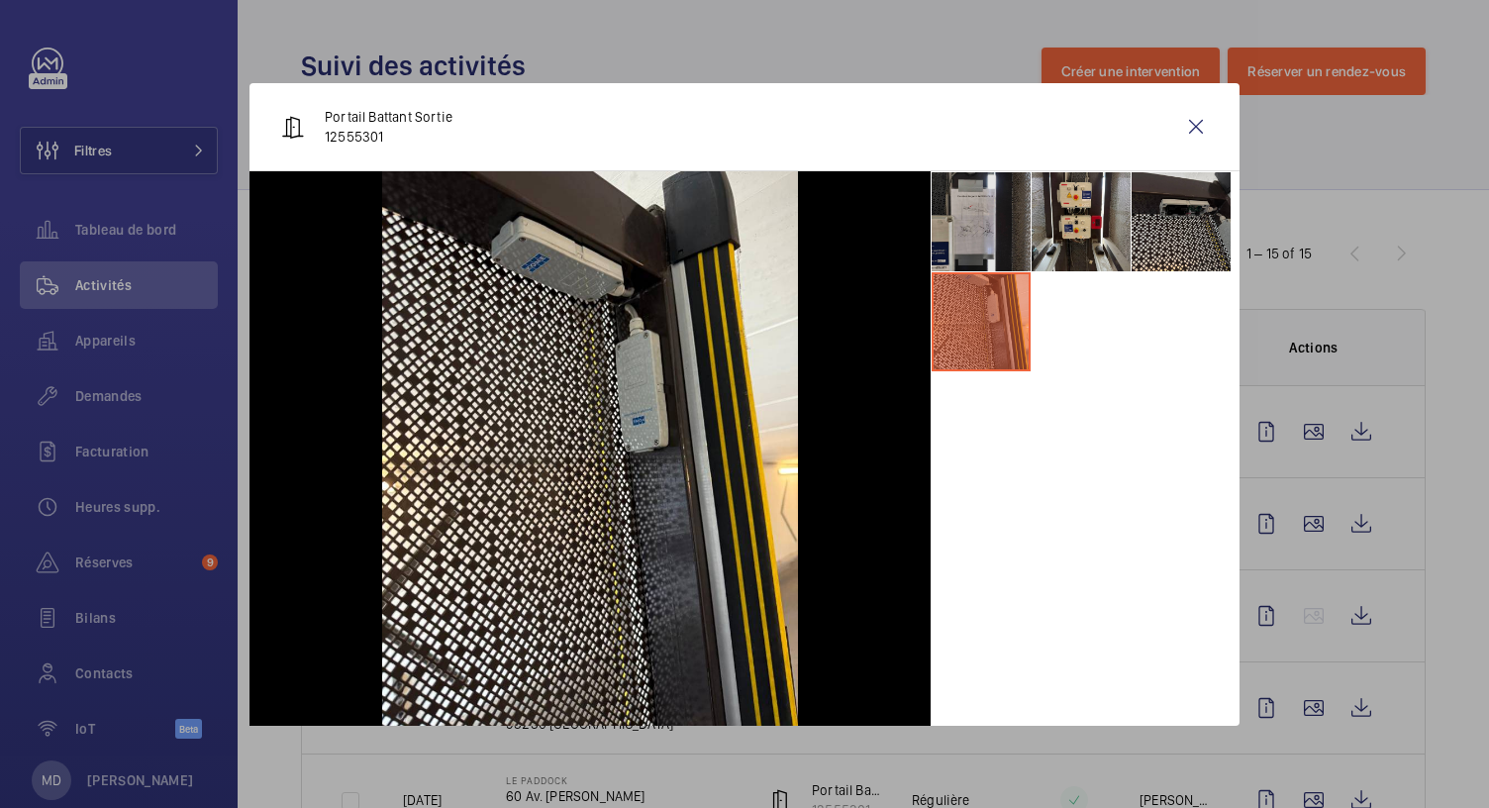
click at [965, 251] on li at bounding box center [981, 221] width 99 height 99
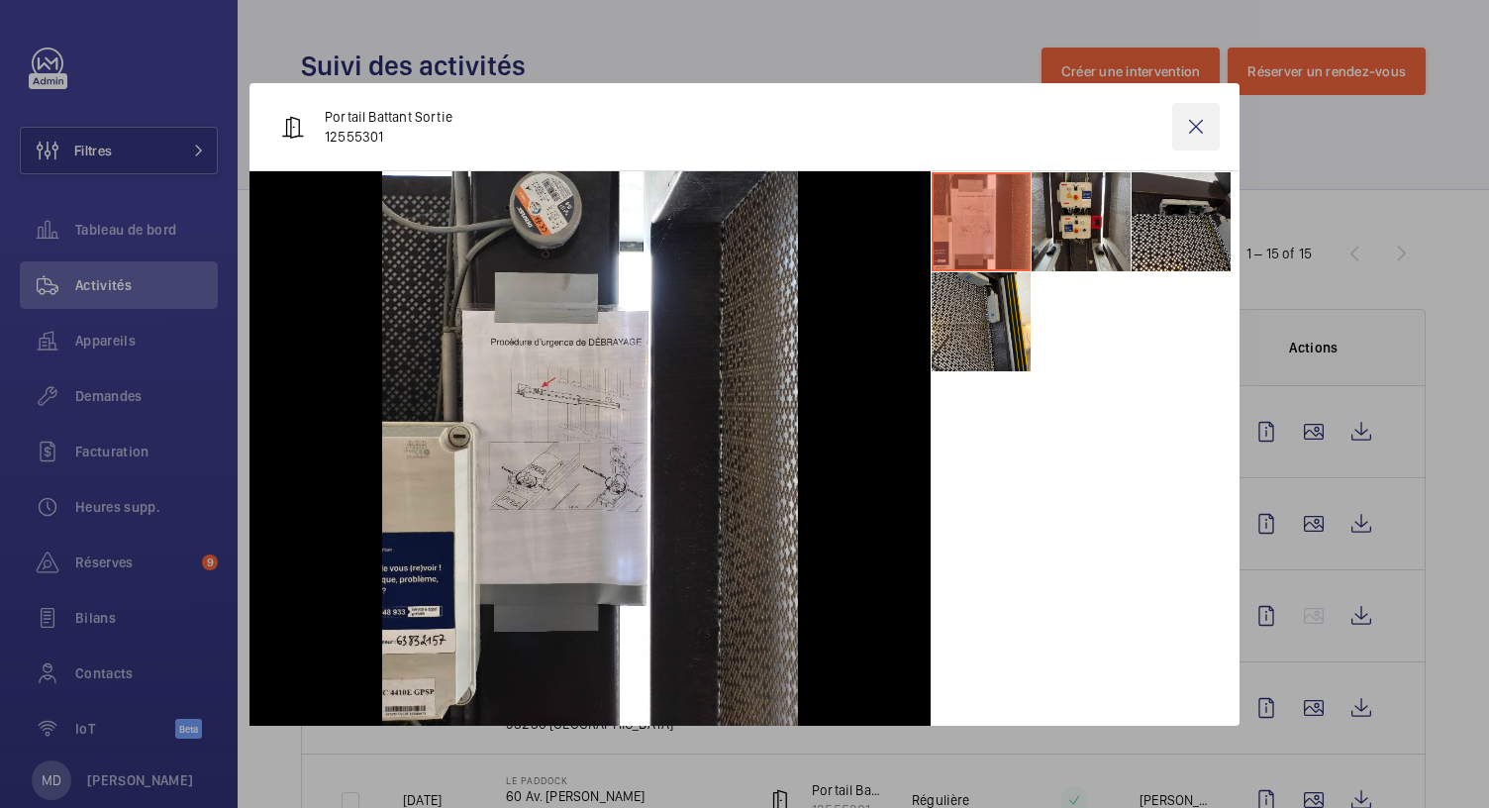
click at [1207, 122] on wm-front-icon-button at bounding box center [1196, 127] width 48 height 48
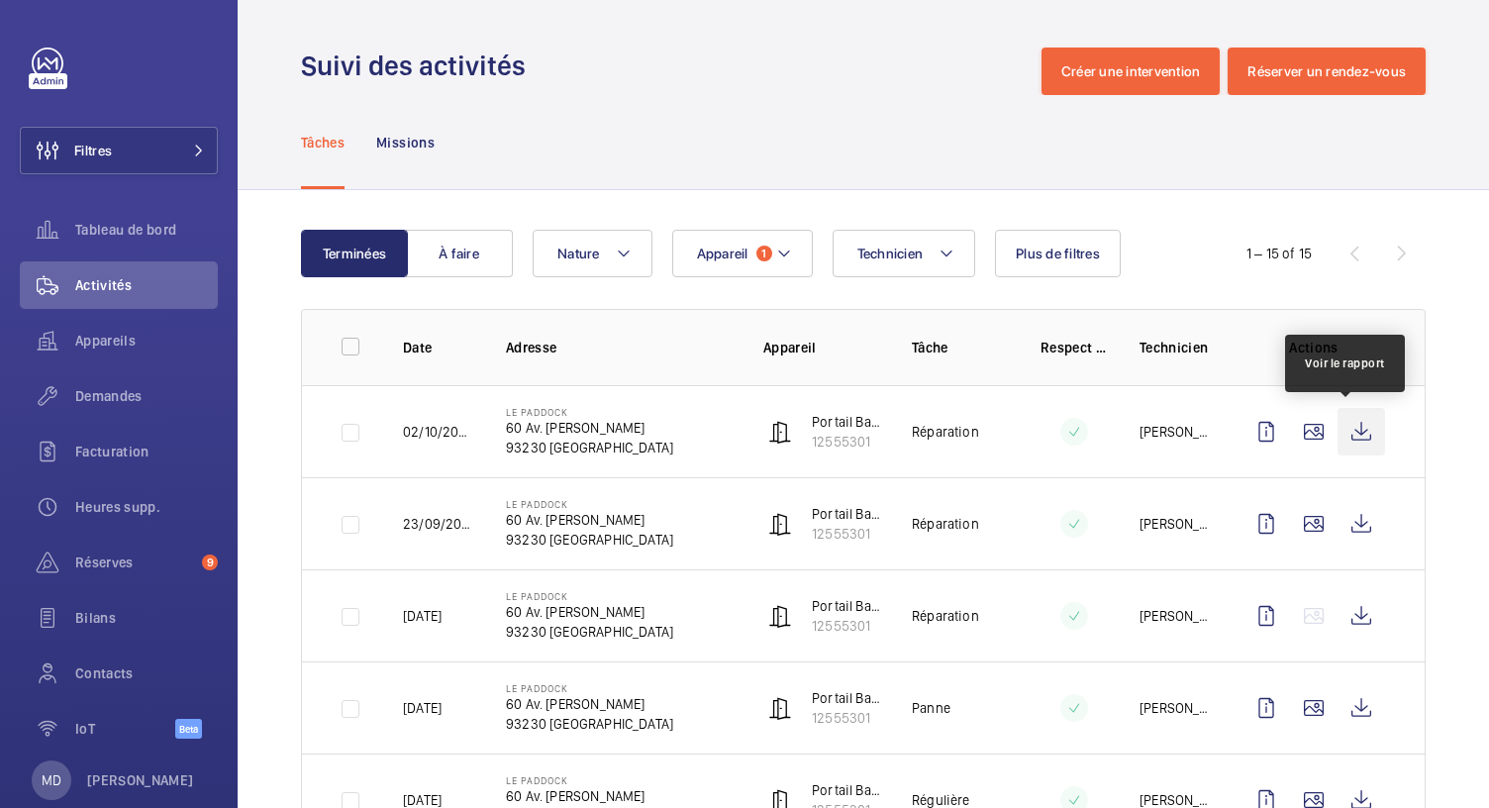
click at [1350, 435] on wm-front-icon-button at bounding box center [1362, 432] width 48 height 48
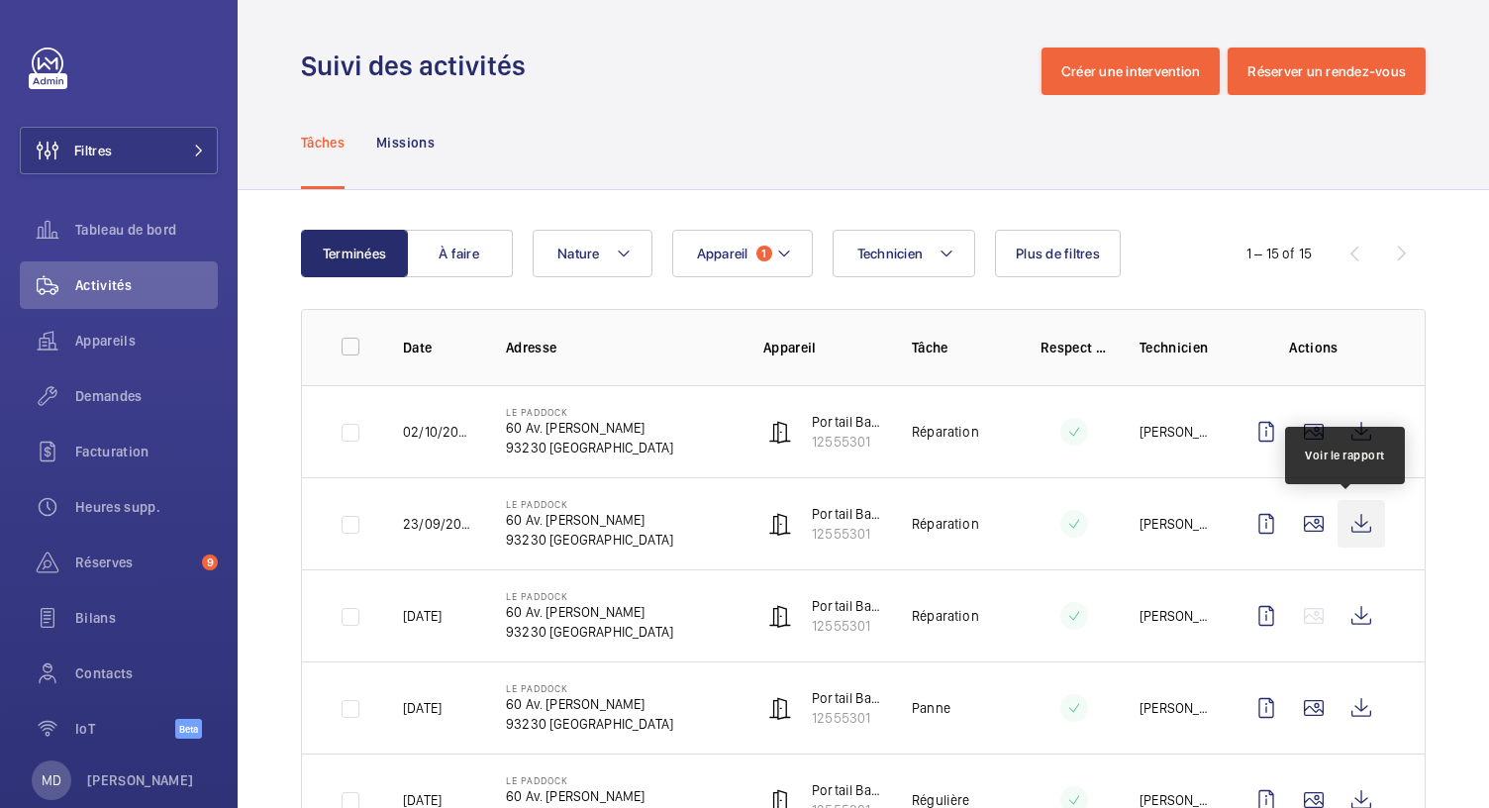
click at [1350, 528] on wm-front-icon-button at bounding box center [1362, 524] width 48 height 48
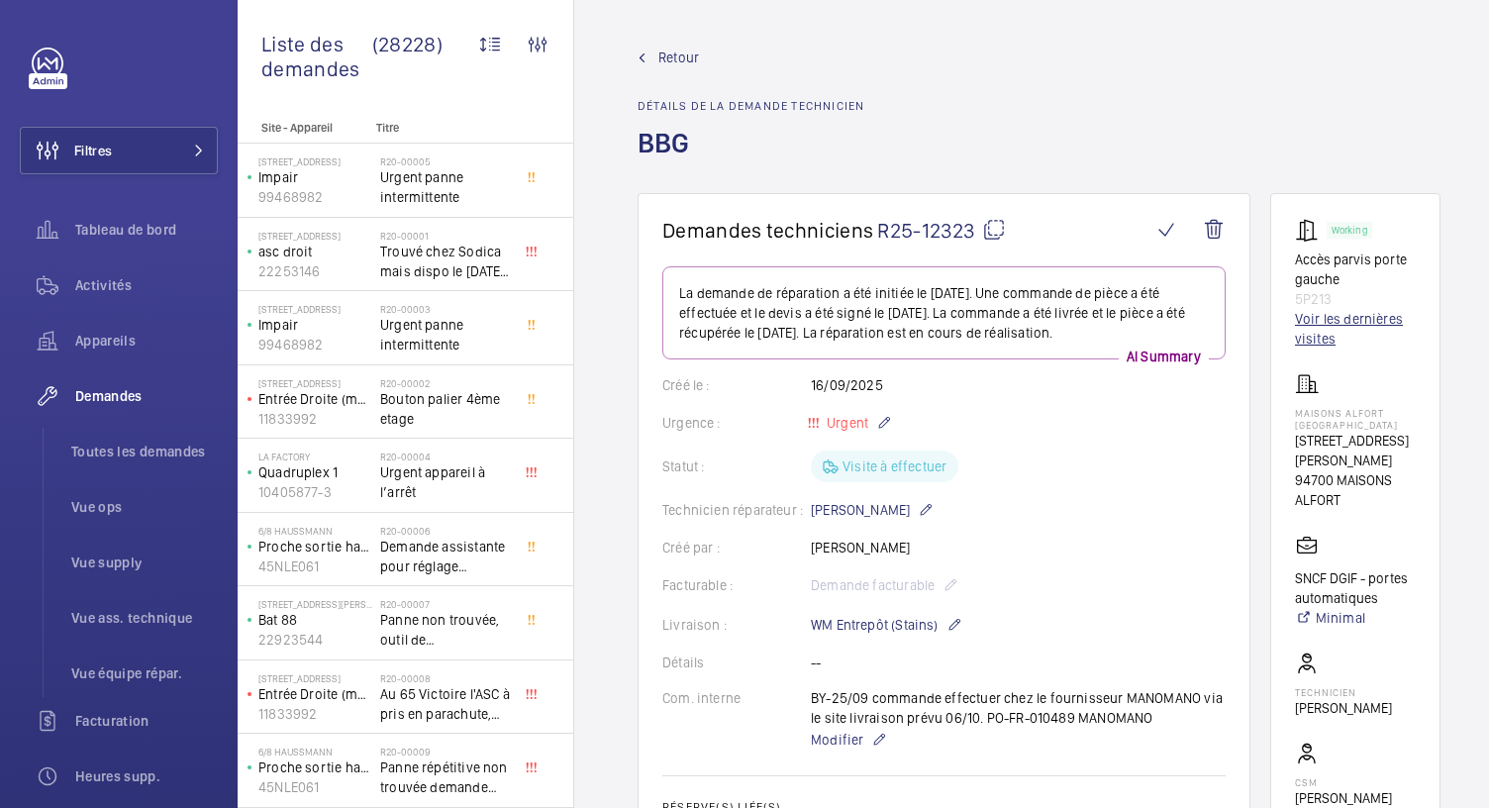
click at [1327, 321] on link "Voir les dernières visites" at bounding box center [1355, 329] width 121 height 40
